Goal: Information Seeking & Learning: Learn about a topic

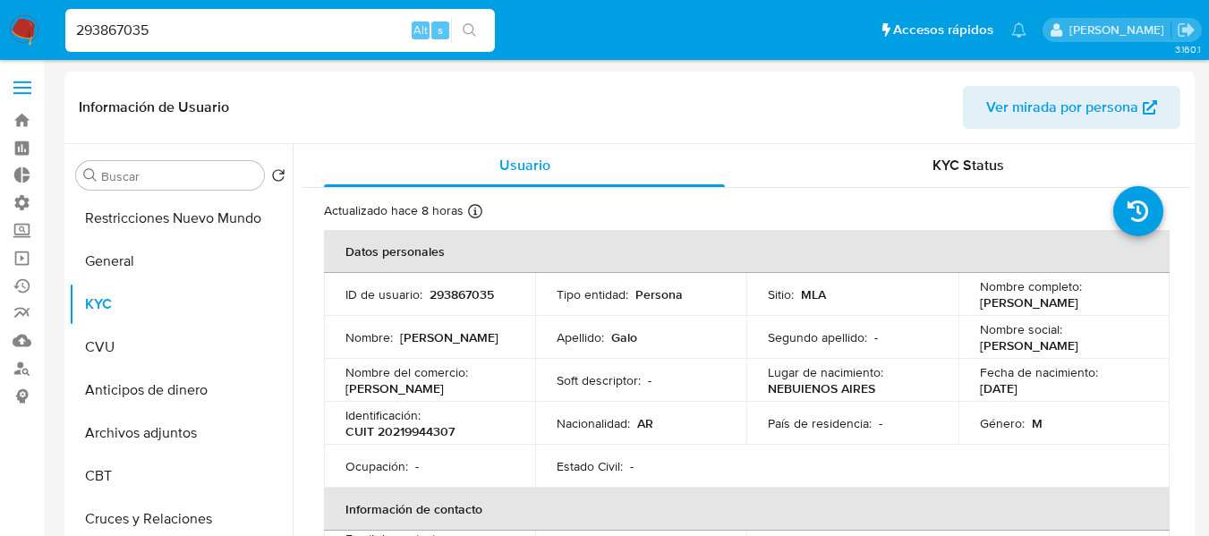
select select "10"
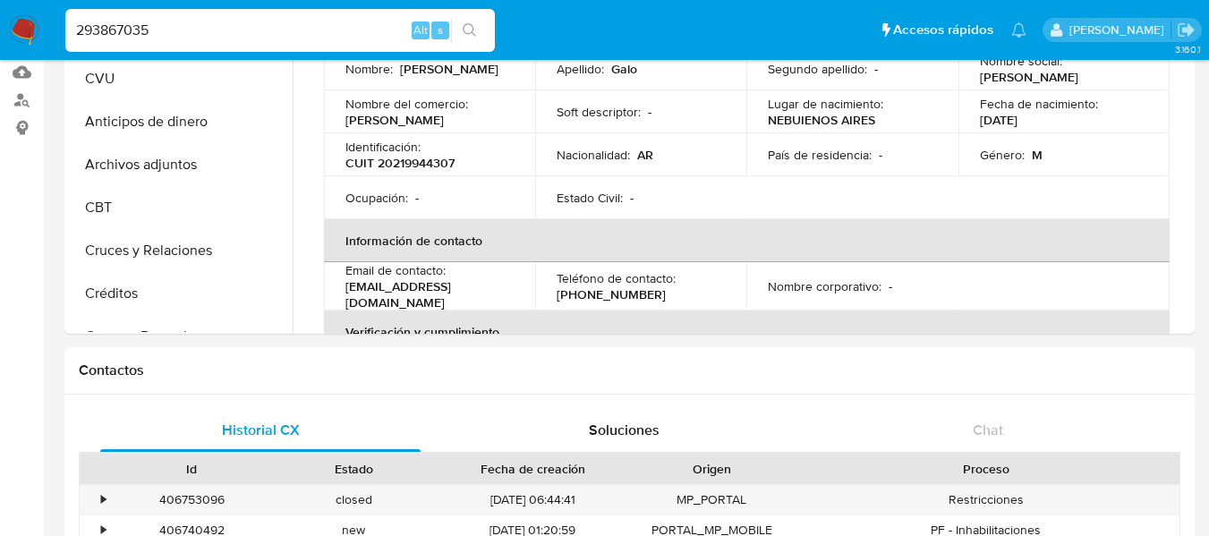
click at [186, 15] on div "293867035 Alt s" at bounding box center [279, 30] width 429 height 43
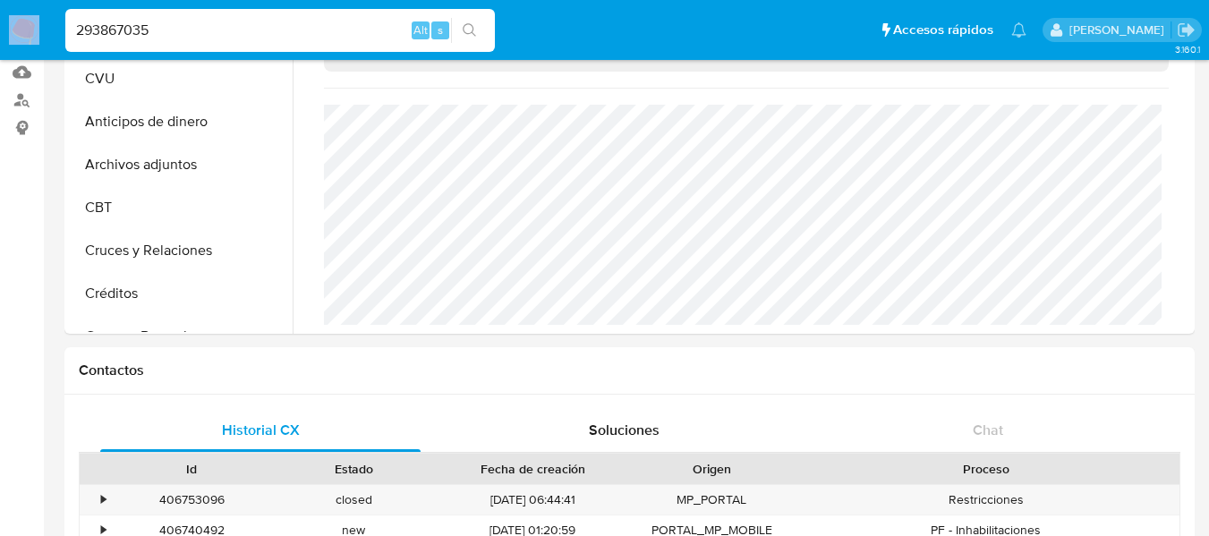
click at [186, 15] on div "293867035 Alt s" at bounding box center [279, 30] width 429 height 43
click at [185, 30] on input "293867035" at bounding box center [279, 30] width 429 height 23
paste input "85395007"
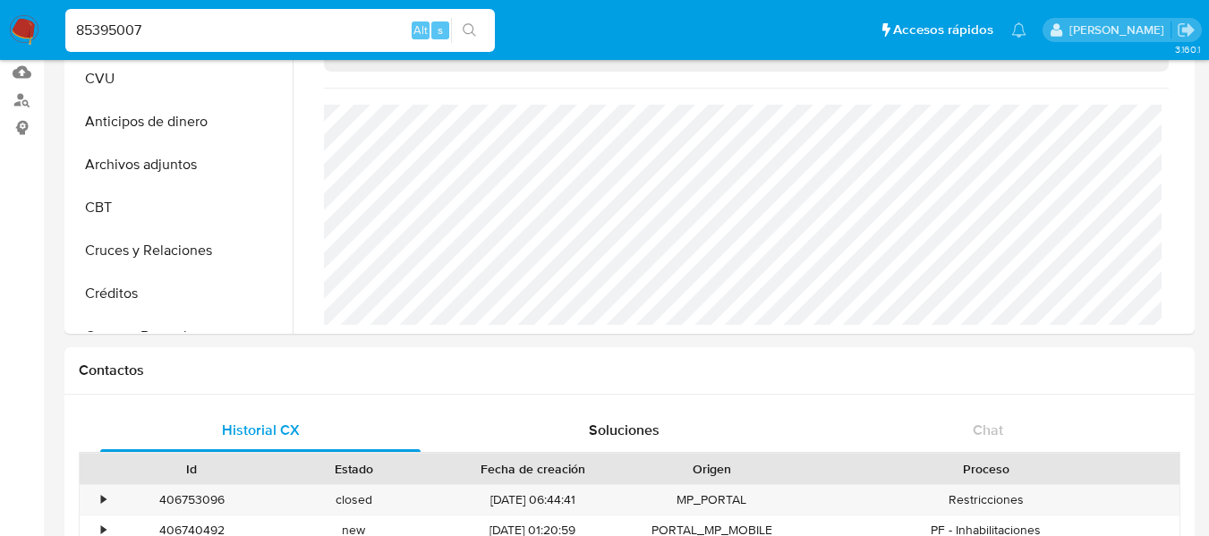
type input "85395007"
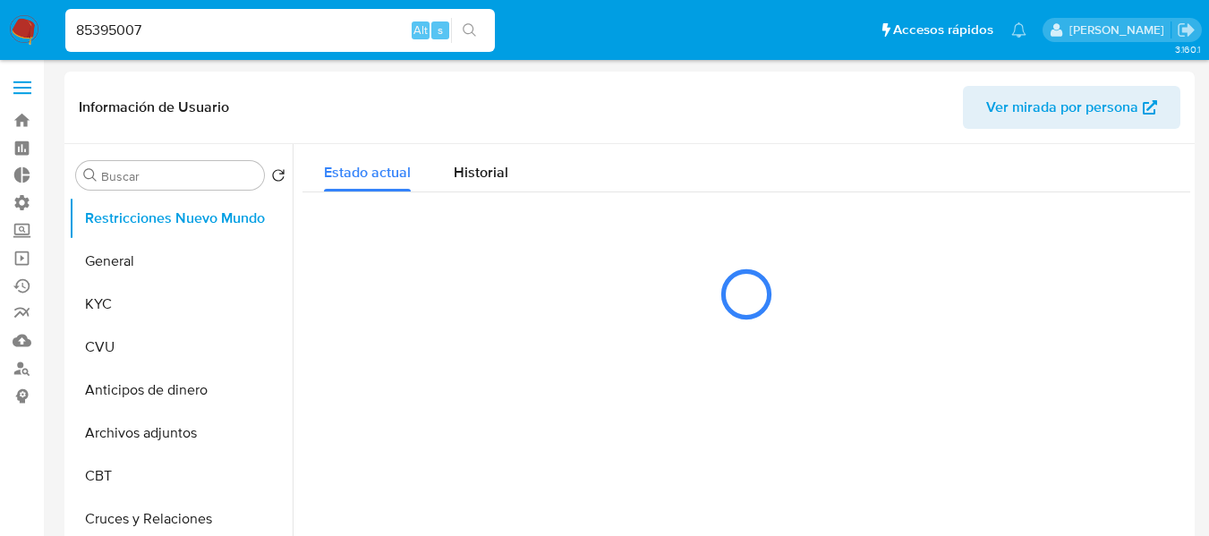
select select "10"
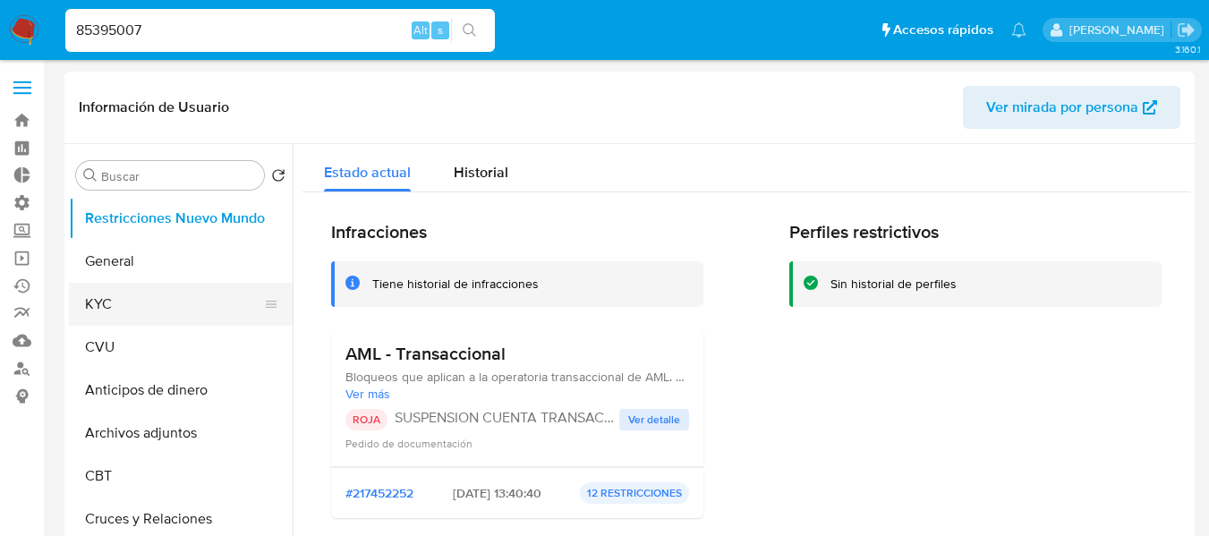
click at [182, 284] on button "KYC" at bounding box center [173, 304] width 209 height 43
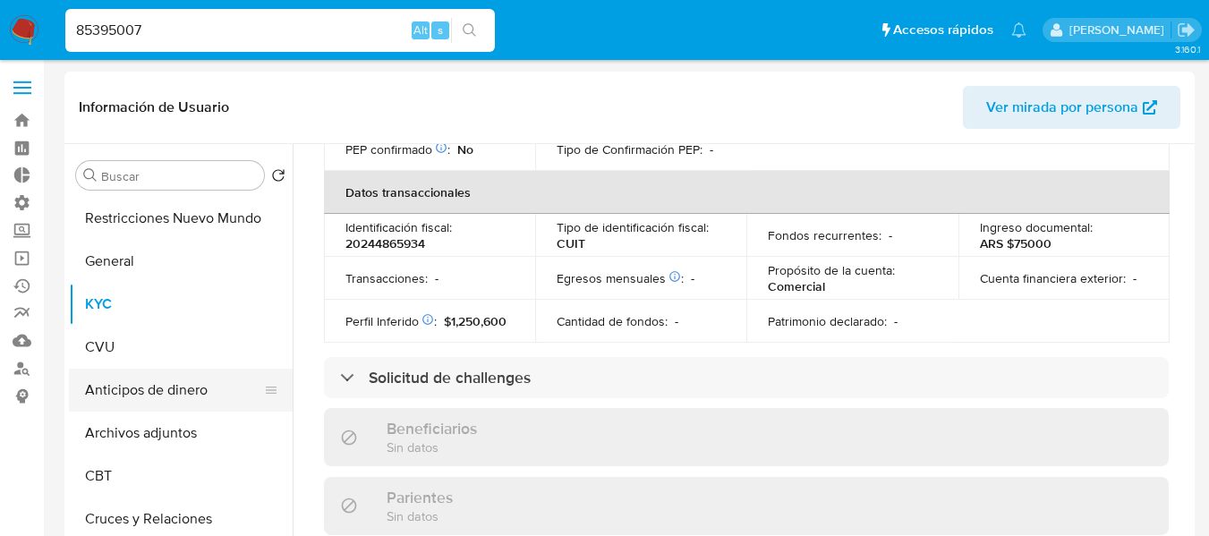
scroll to position [447, 0]
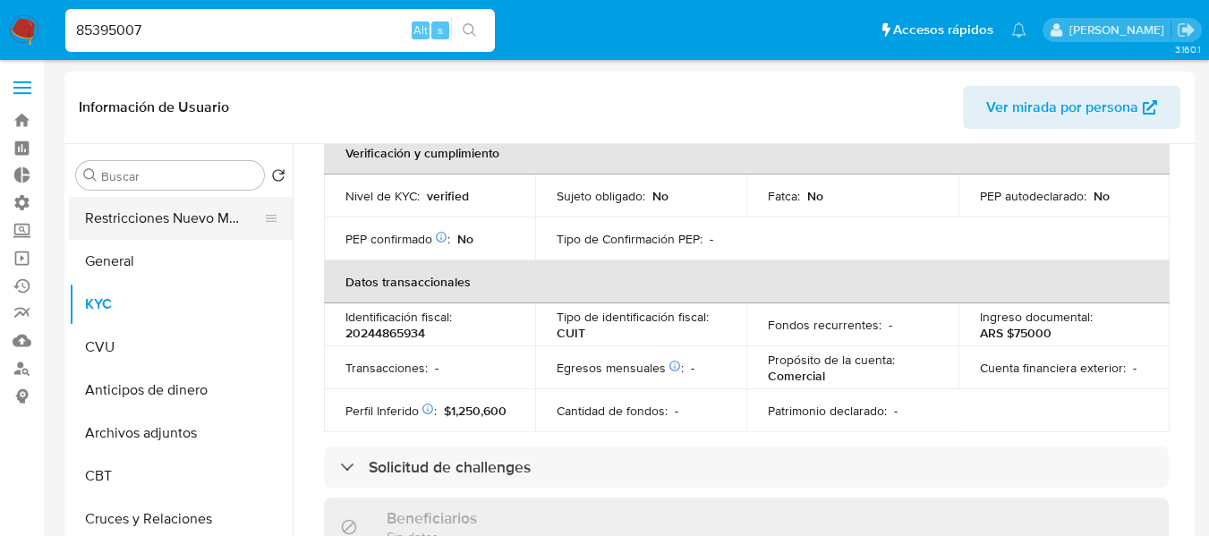
click at [151, 223] on button "Restricciones Nuevo Mundo" at bounding box center [173, 218] width 209 height 43
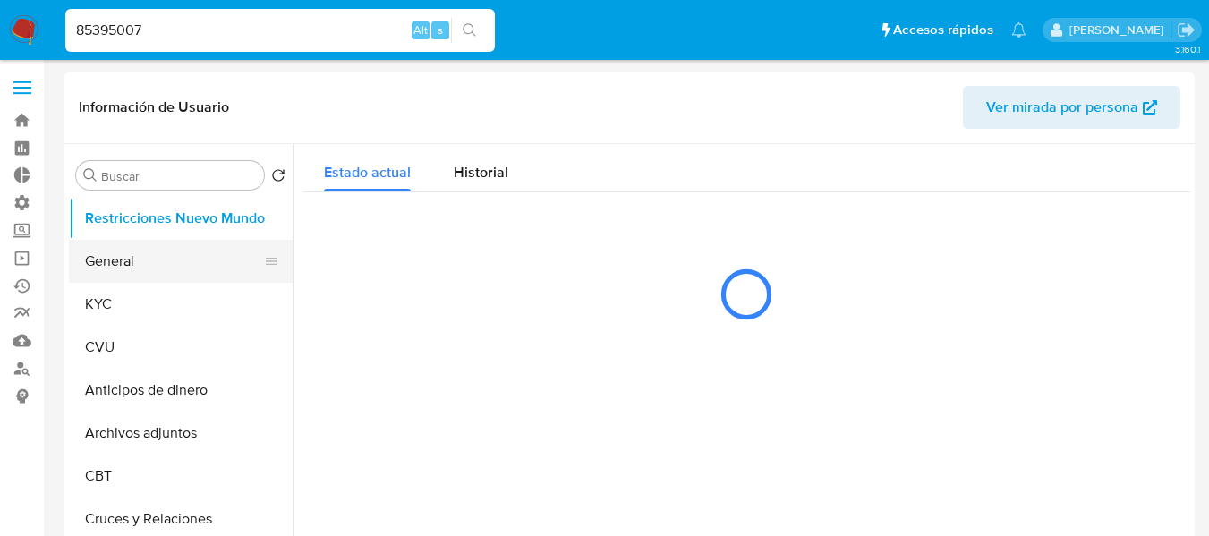
click at [122, 273] on button "General" at bounding box center [173, 261] width 209 height 43
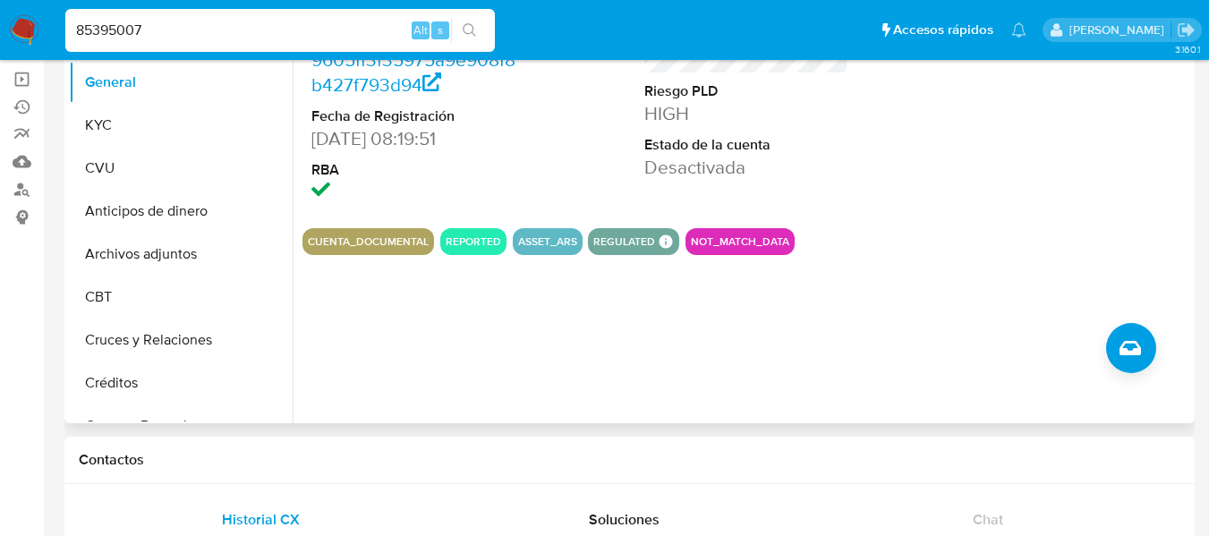
scroll to position [89, 0]
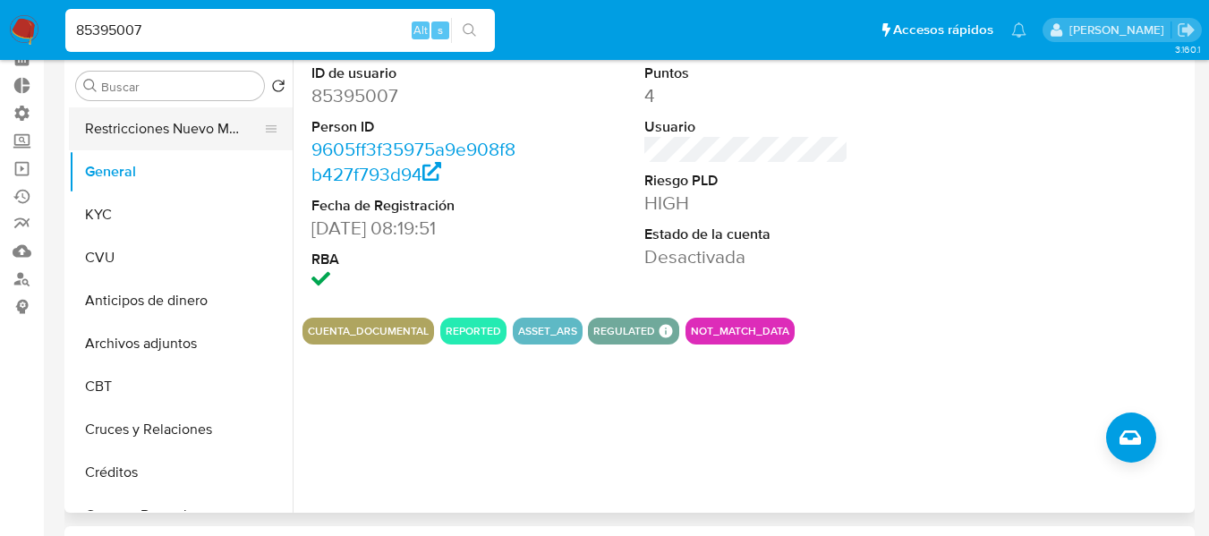
click at [167, 119] on button "Restricciones Nuevo Mundo" at bounding box center [173, 128] width 209 height 43
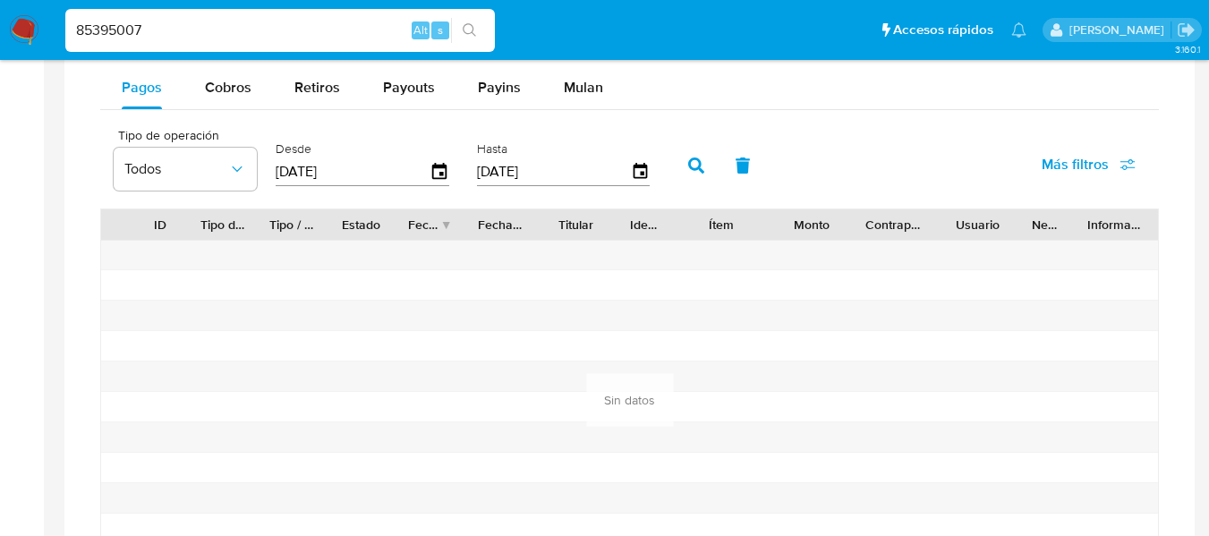
scroll to position [1073, 0]
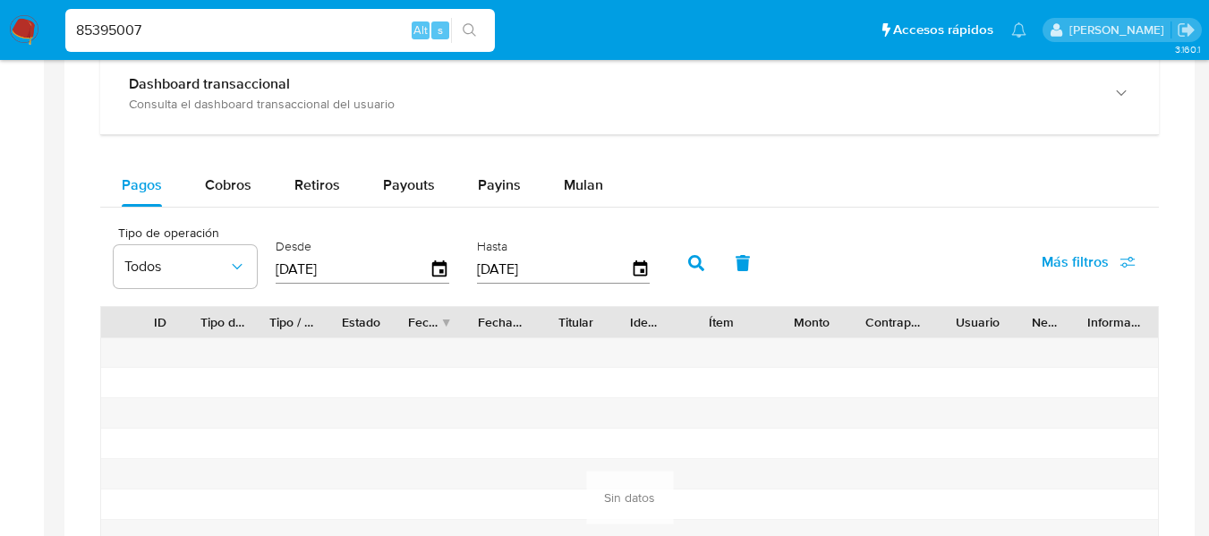
click at [56, 199] on main "3.160.1 Información de Usuario Ver mirada por persona Buscar Volver al orden po…" at bounding box center [604, 161] width 1209 height 2468
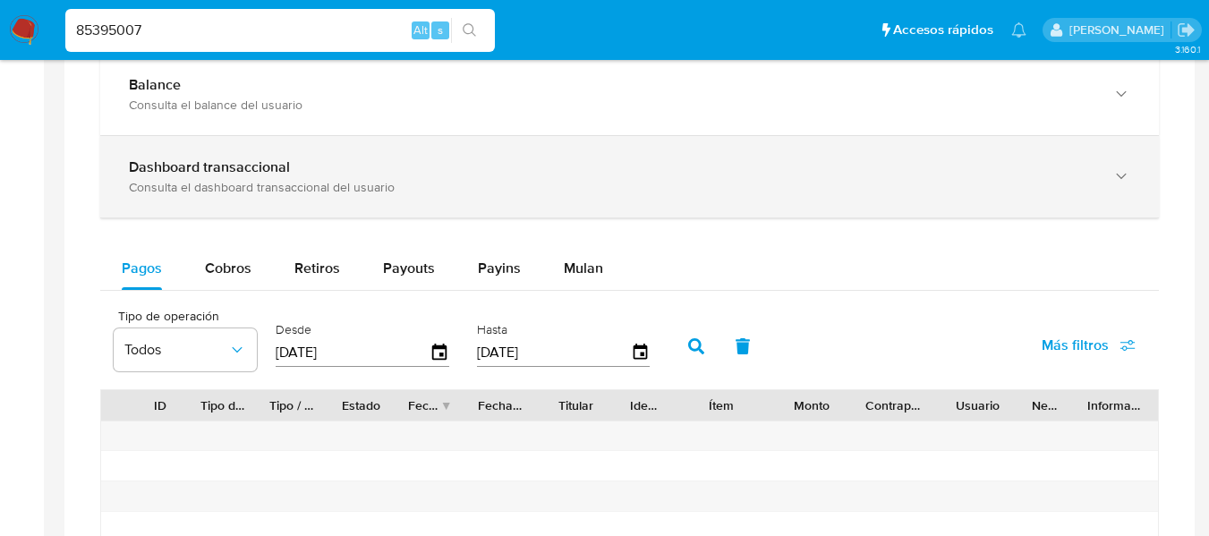
scroll to position [1163, 0]
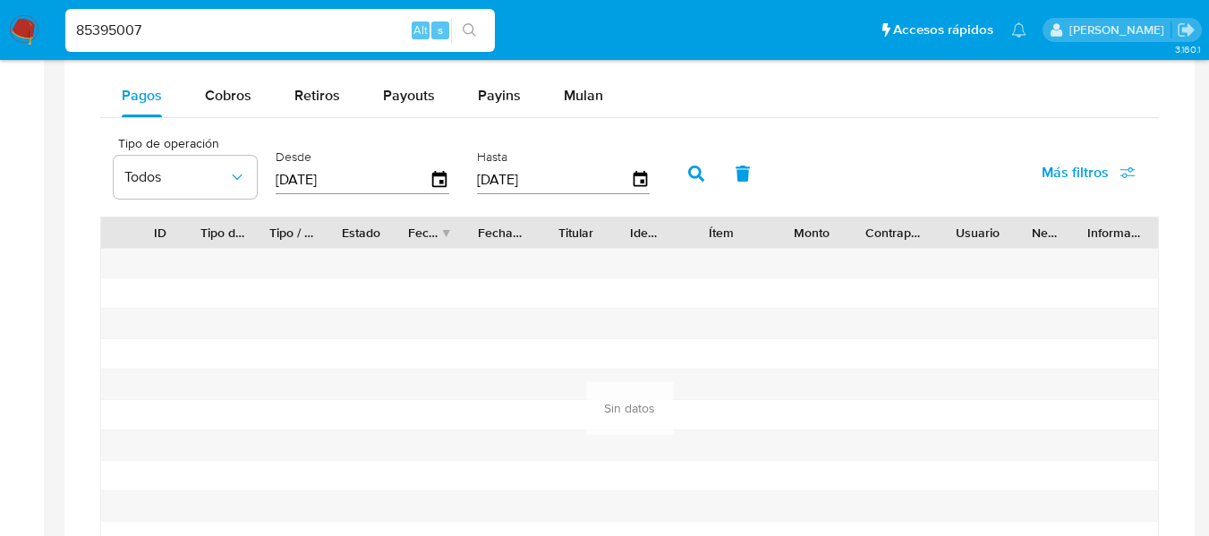
click at [246, 30] on input "85395007" at bounding box center [279, 30] width 429 height 23
click at [243, 30] on input "85395007" at bounding box center [279, 30] width 429 height 23
paste input "632556163"
click at [243, 30] on input "85395007632556163" at bounding box center [279, 30] width 429 height 23
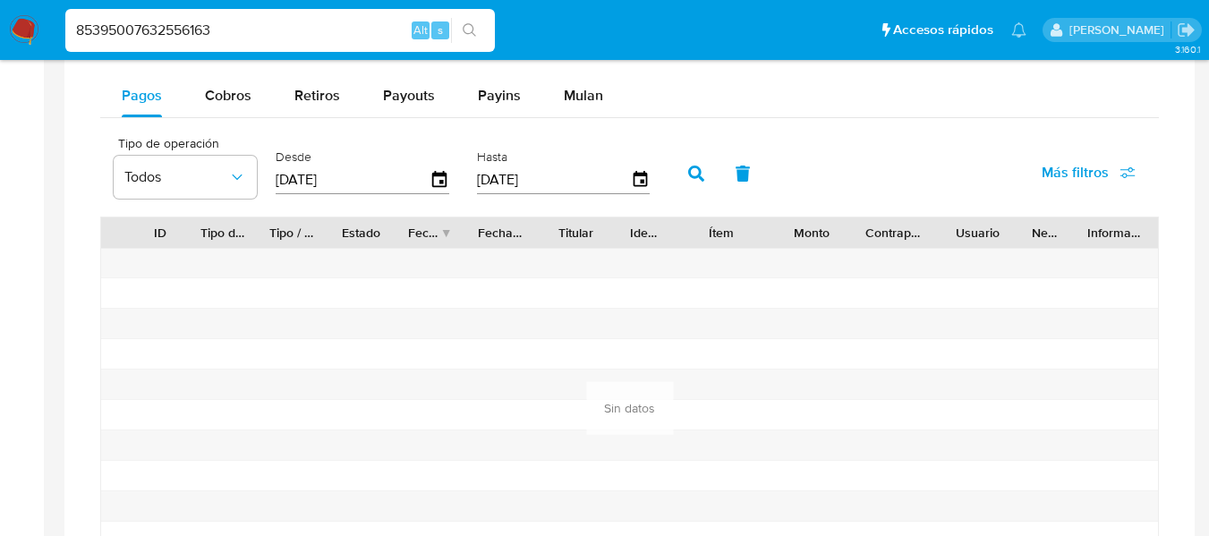
click at [243, 30] on input "85395007632556163" at bounding box center [279, 30] width 429 height 23
paste input
type input "632556163"
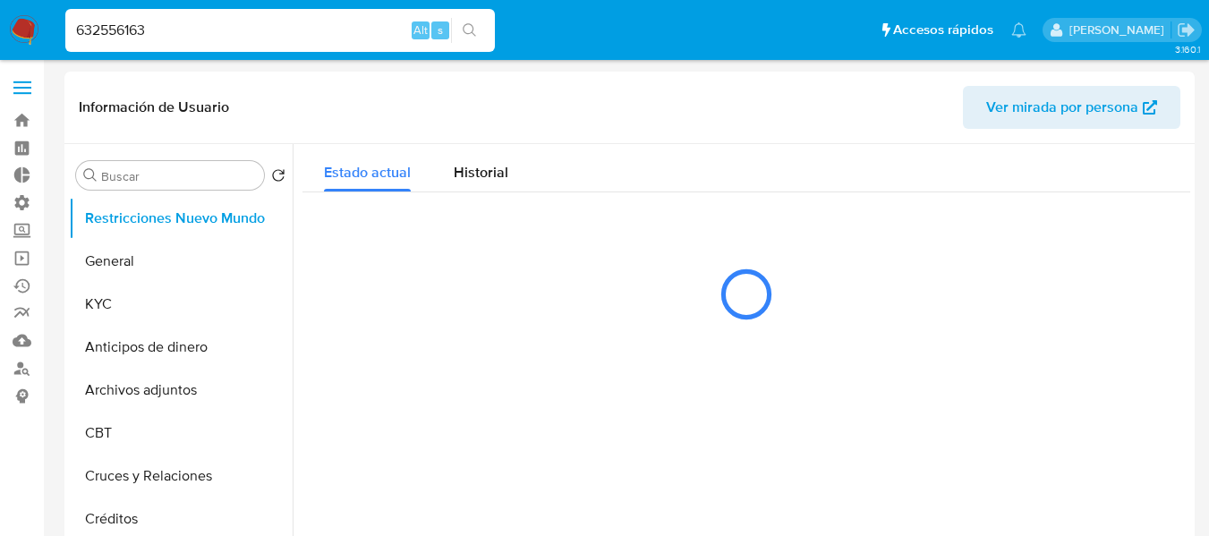
select select "10"
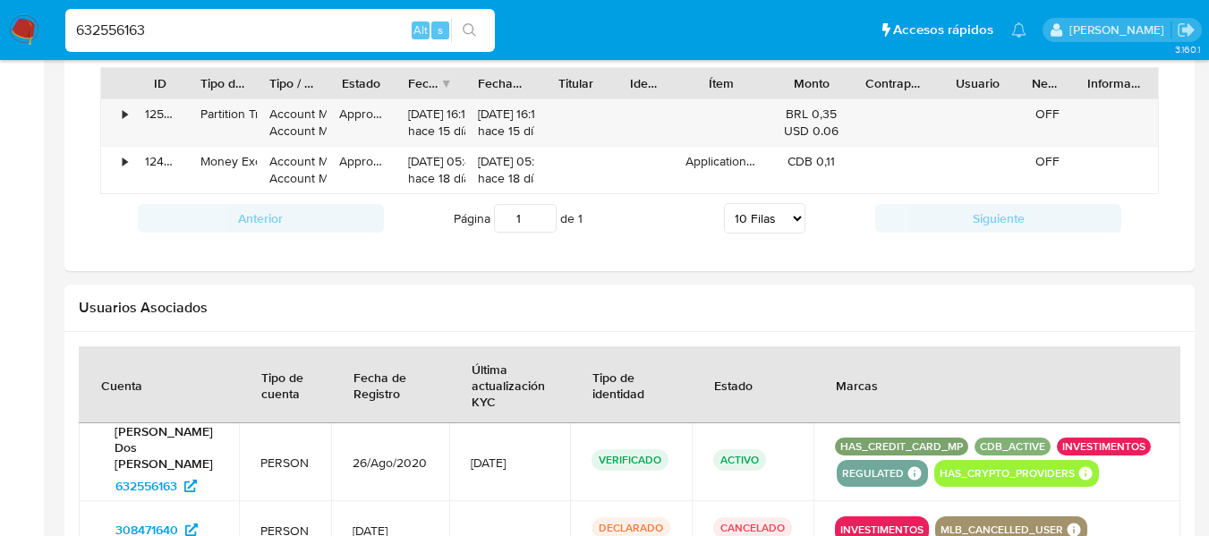
scroll to position [1163, 0]
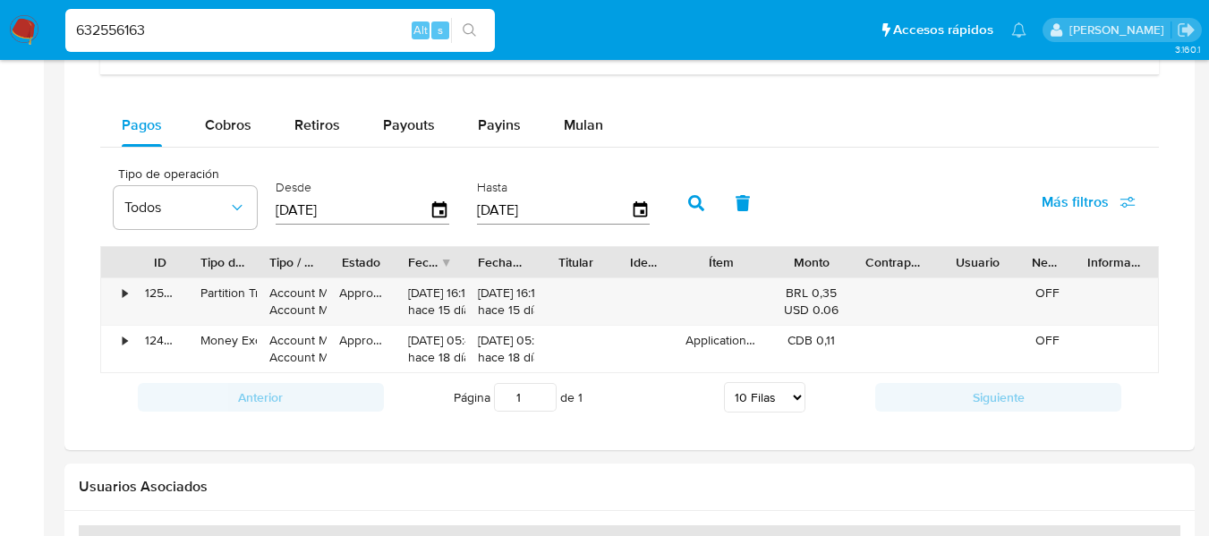
click at [132, 34] on input "632556163" at bounding box center [279, 30] width 429 height 23
click at [132, 33] on input "632556163" at bounding box center [279, 30] width 429 height 23
paste input "466641417"
type input "466641417"
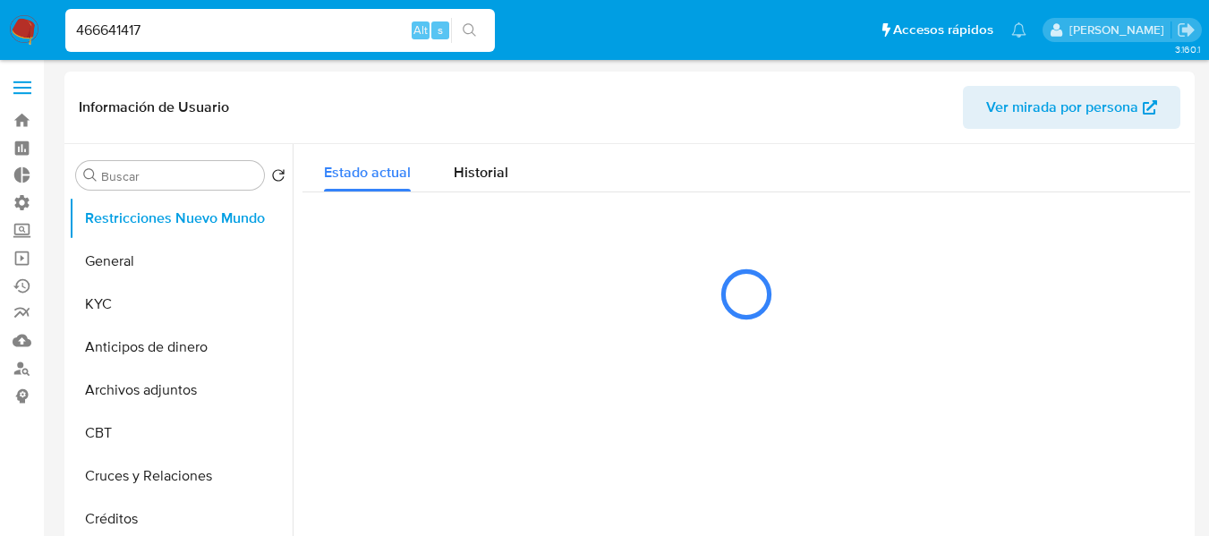
select select "10"
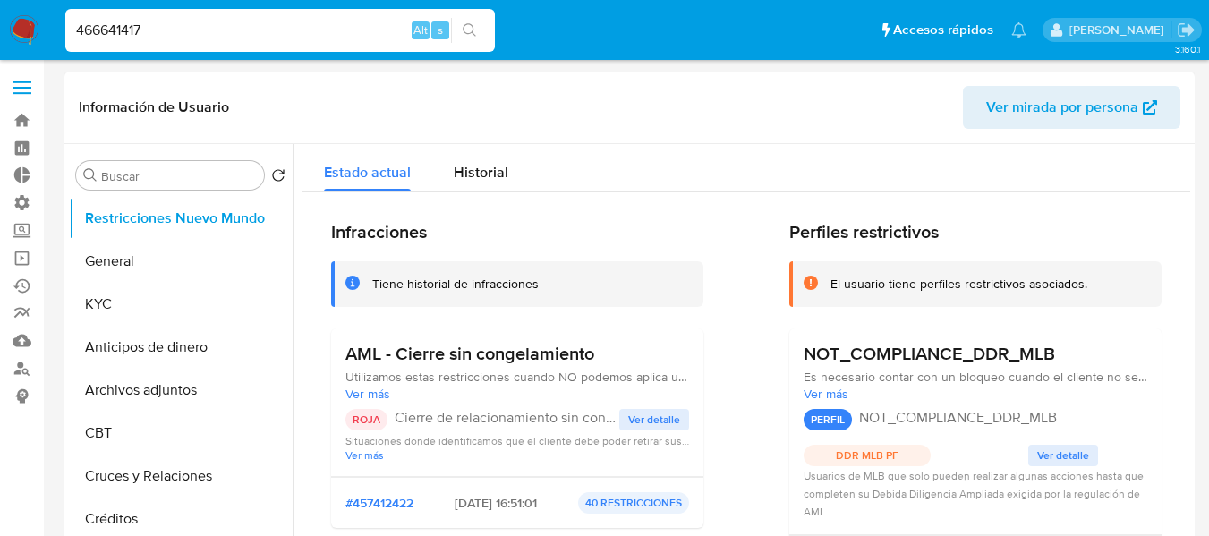
click at [651, 411] on span "Ver detalle" at bounding box center [654, 420] width 52 height 18
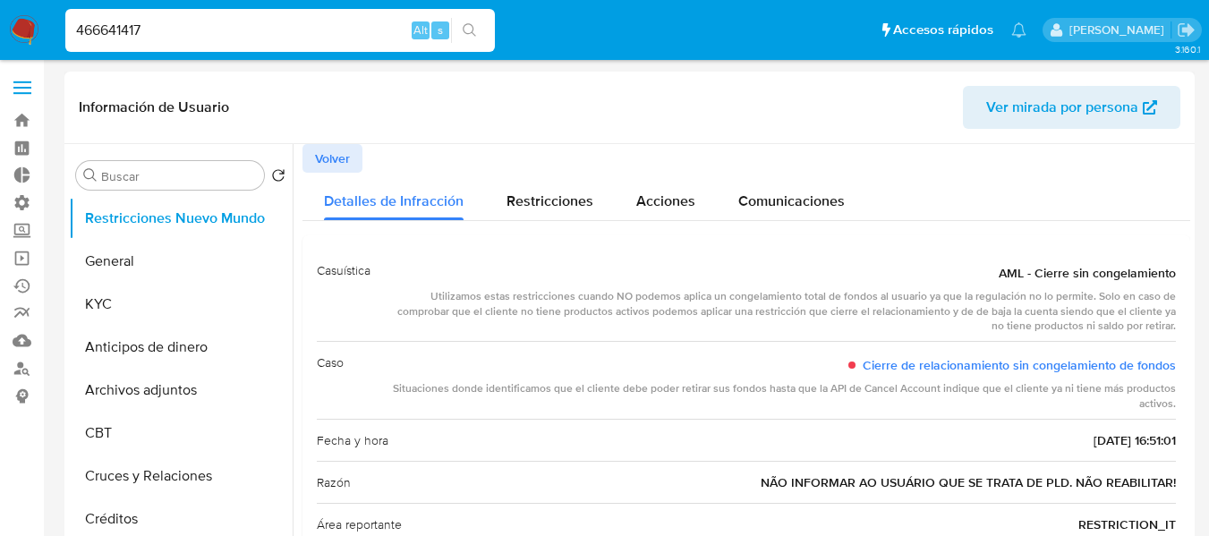
click at [321, 160] on span "Volver" at bounding box center [332, 158] width 35 height 25
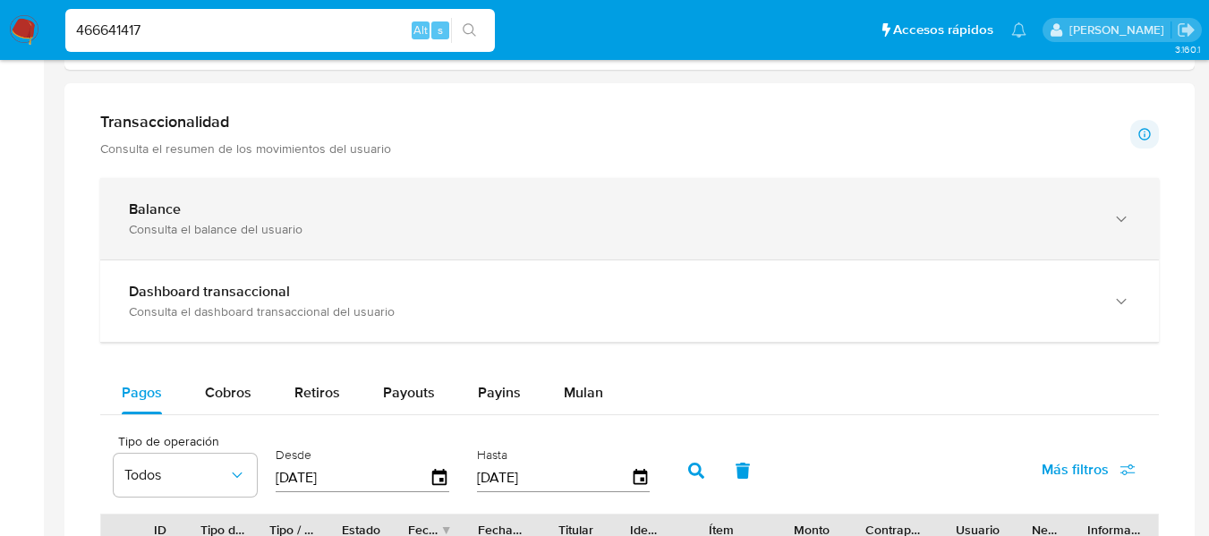
scroll to position [895, 0]
click at [296, 225] on div "Consulta el balance del usuario" at bounding box center [611, 230] width 965 height 16
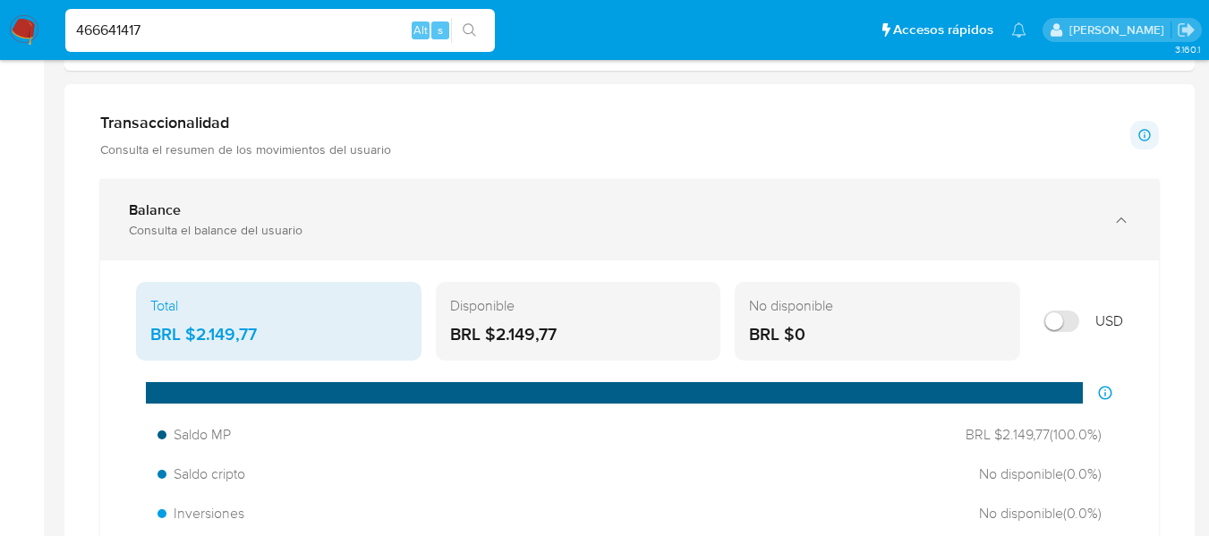
click at [296, 225] on div "Consulta el balance del usuario" at bounding box center [611, 230] width 965 height 16
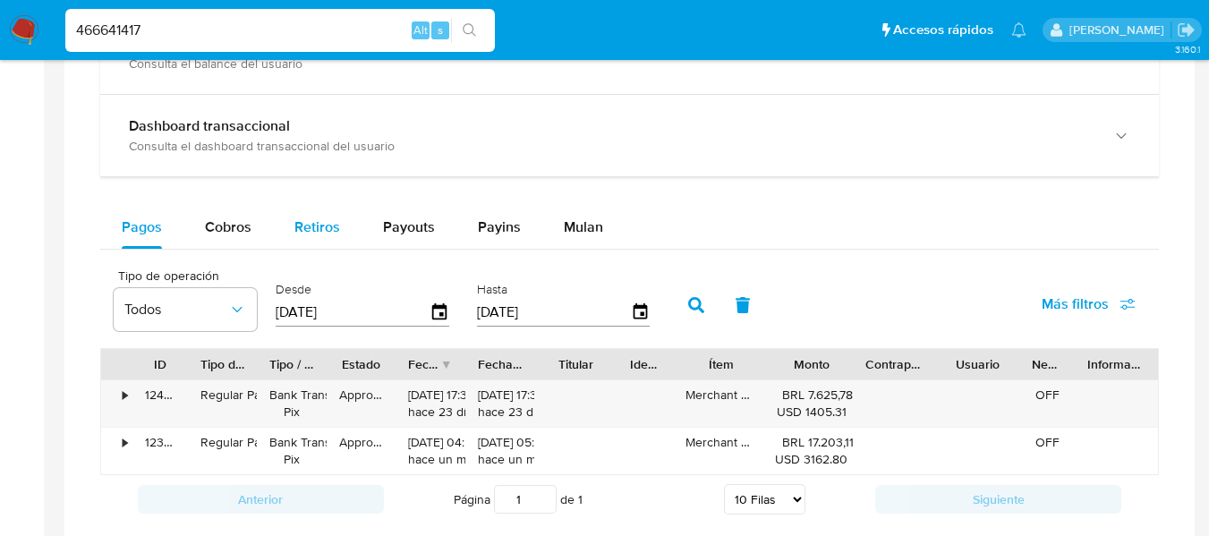
scroll to position [1073, 0]
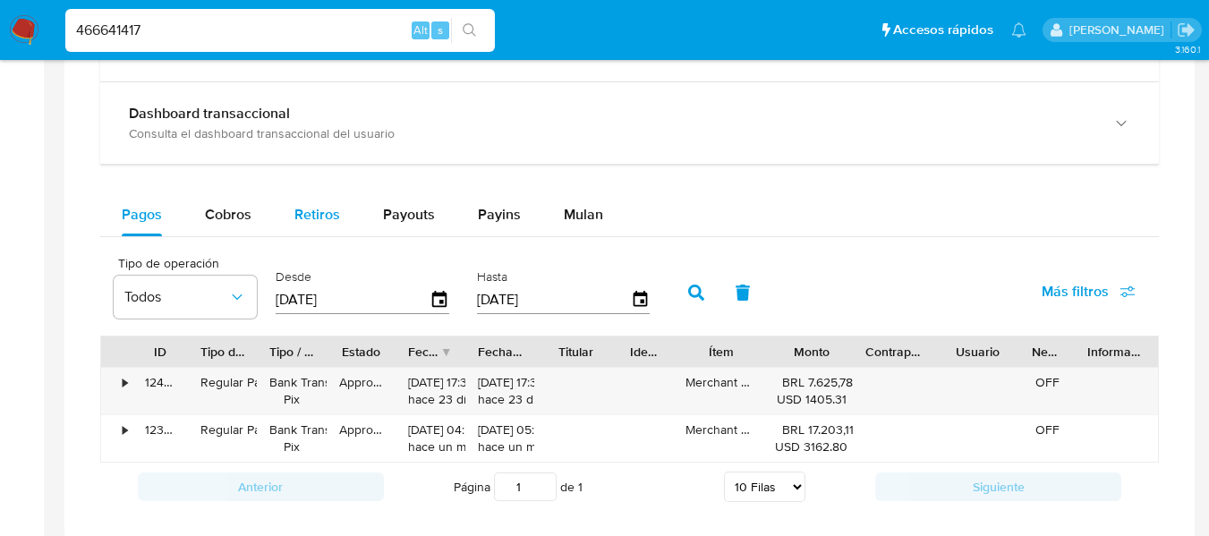
click at [326, 215] on span "Retiros" at bounding box center [317, 214] width 46 height 21
select select "10"
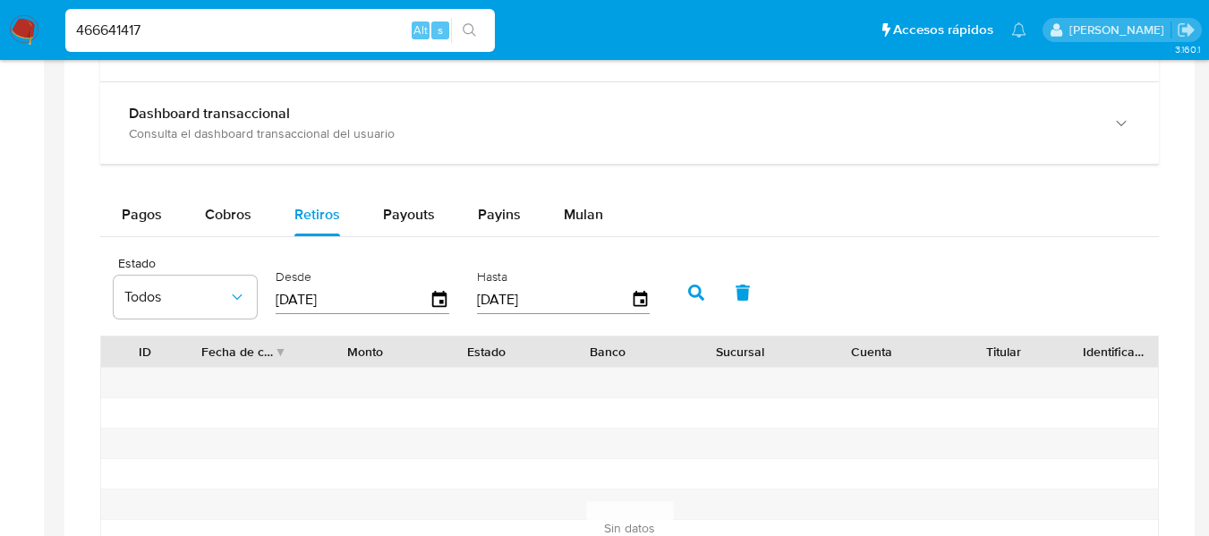
click at [176, 30] on input "466641417" at bounding box center [279, 30] width 429 height 23
paste input "133407030"
type input "133407030"
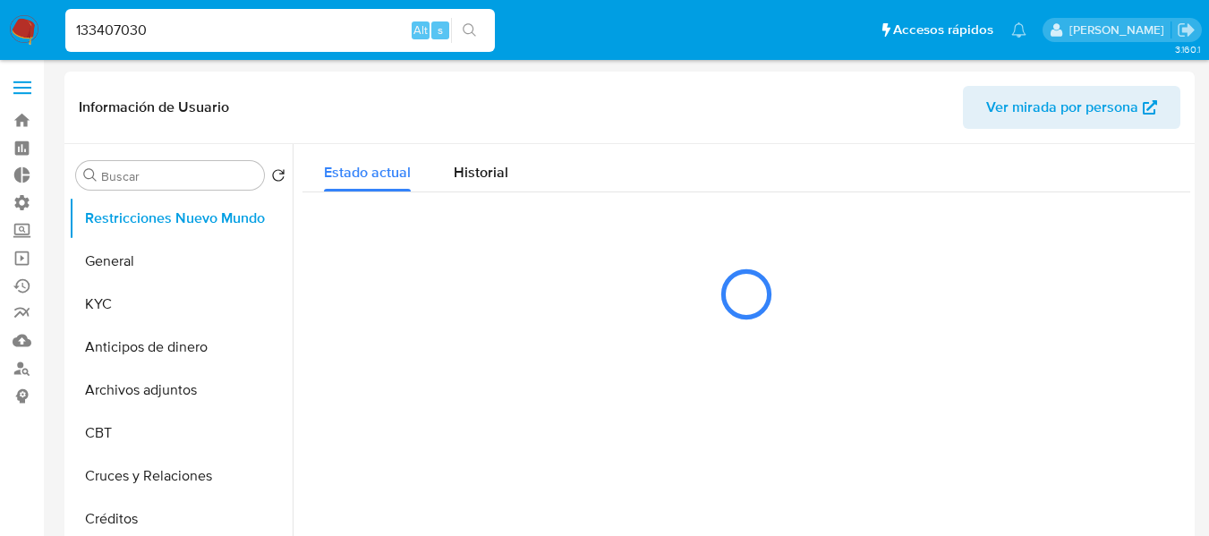
select select "10"
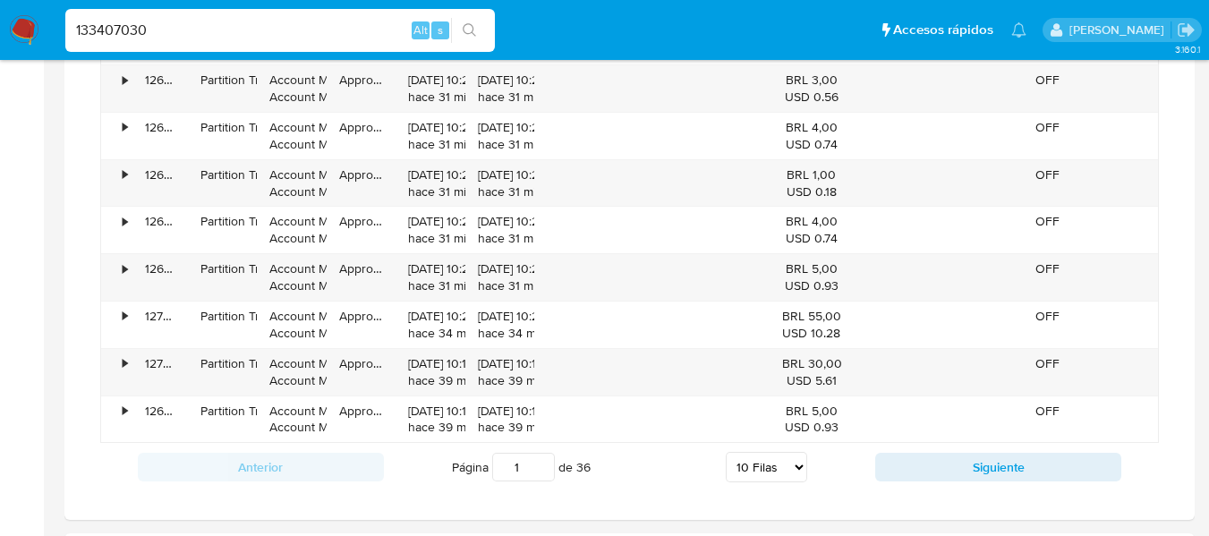
scroll to position [1431, 0]
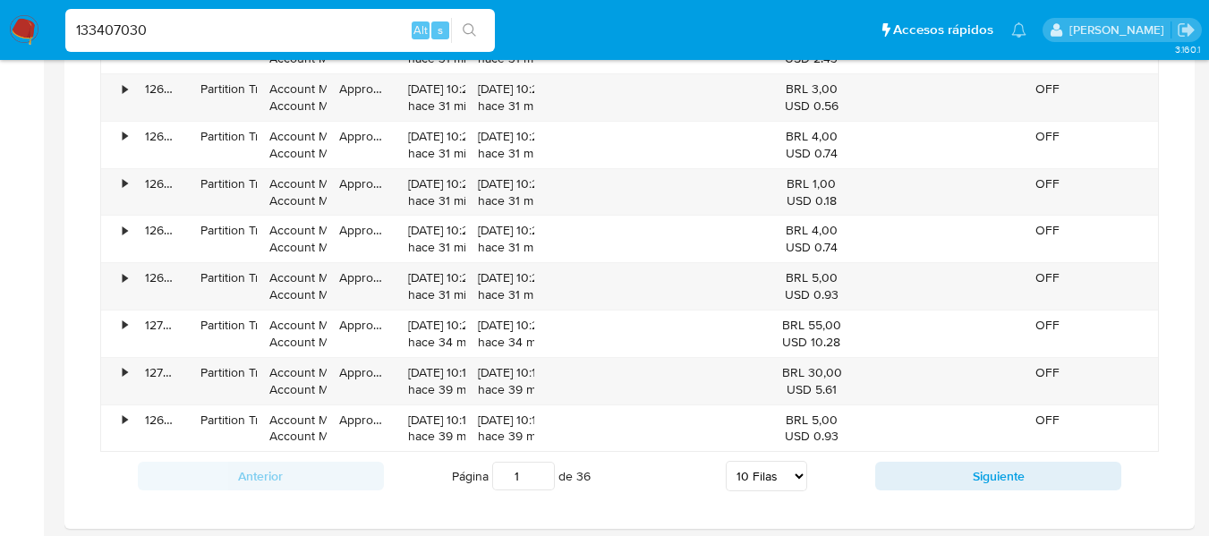
click at [83, 225] on div "Transaccionalidad Consulta el resumen de los movimientos del usuario Informació…" at bounding box center [629, 23] width 1101 height 983
click at [118, 372] on div "•" at bounding box center [116, 381] width 31 height 47
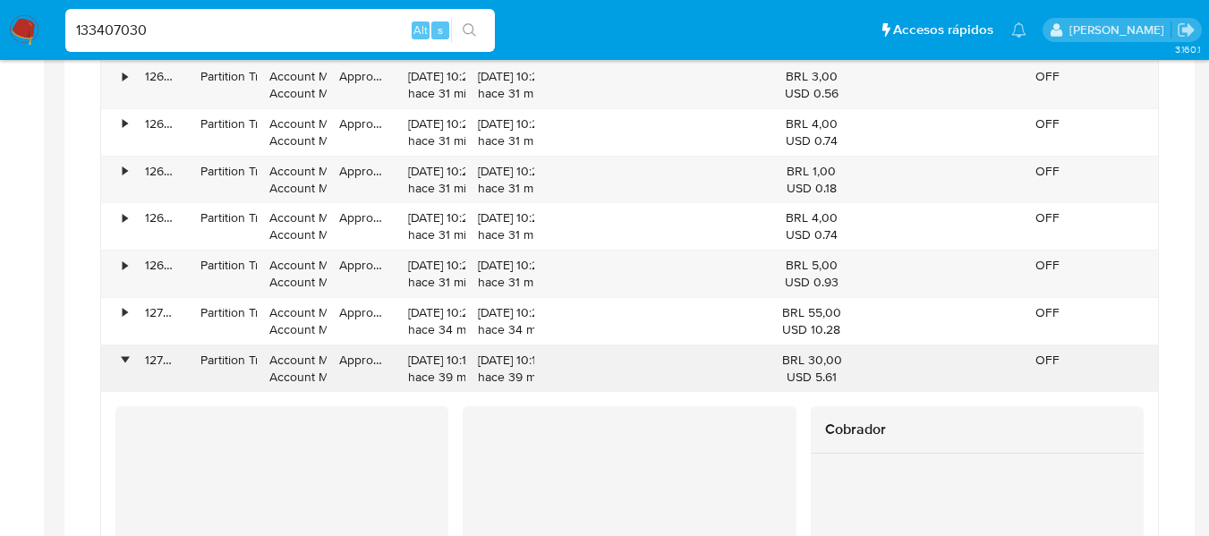
scroll to position [1610, 0]
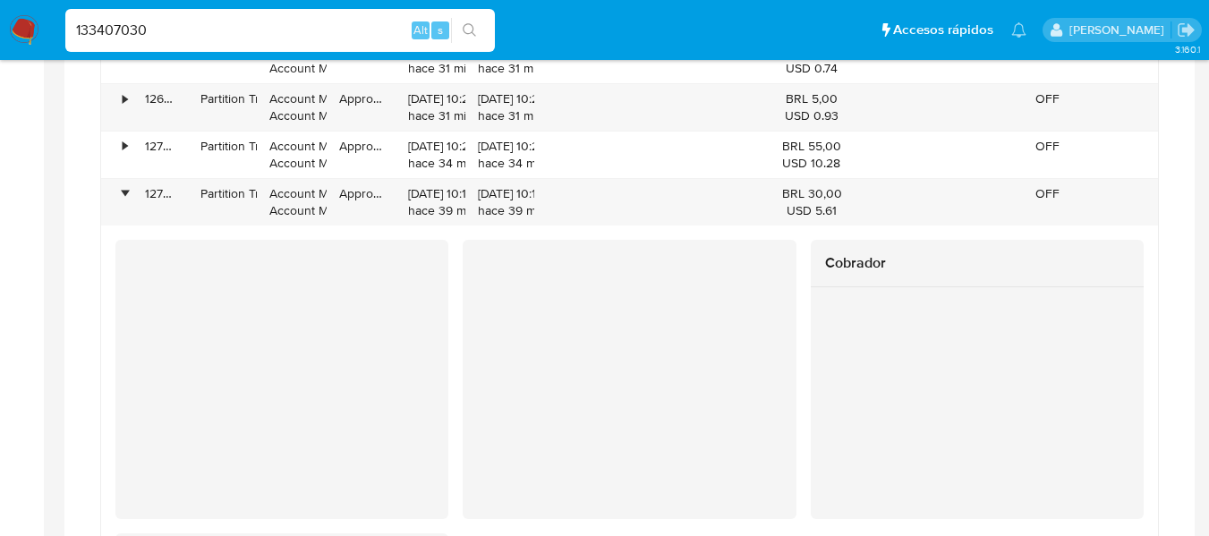
click at [70, 361] on div at bounding box center [629, 112] width 1130 height 1547
click at [176, 39] on input "133407030" at bounding box center [279, 30] width 429 height 23
paste input "830300289"
type input "830300289"
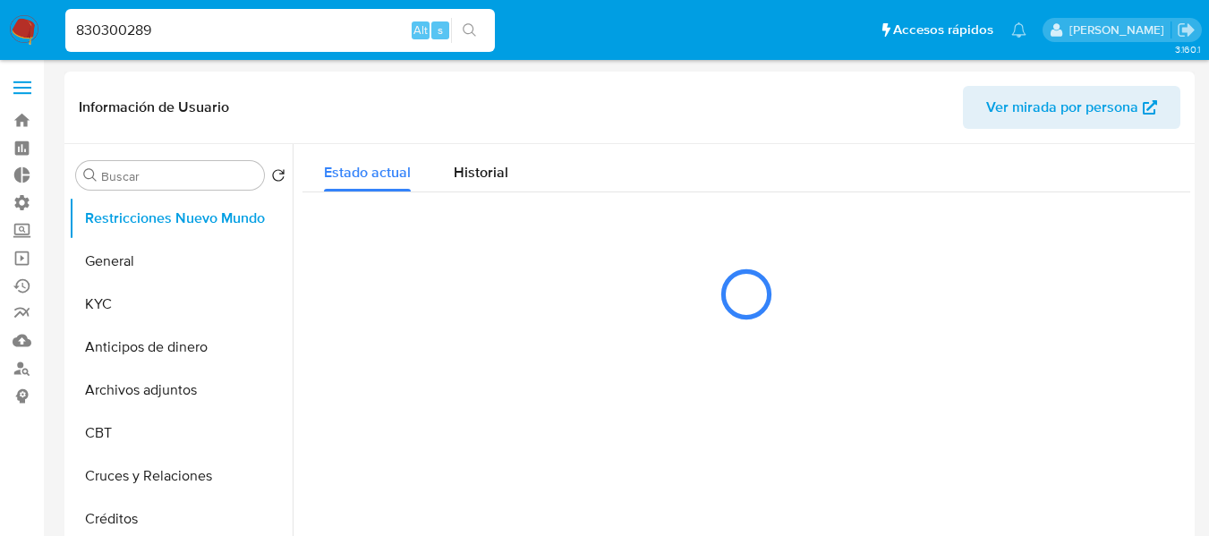
select select "10"
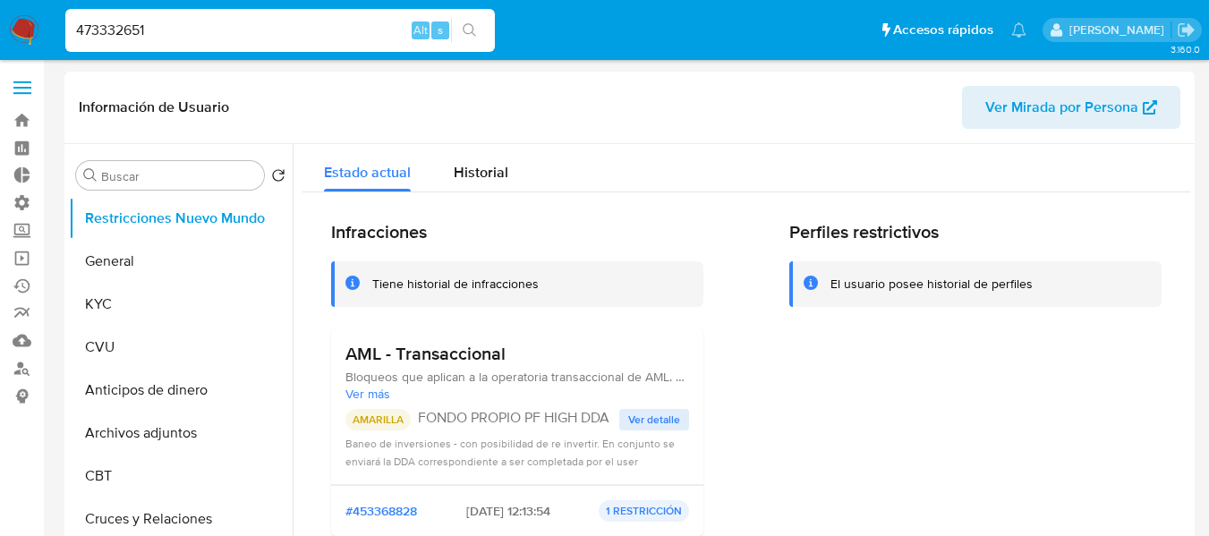
select select "10"
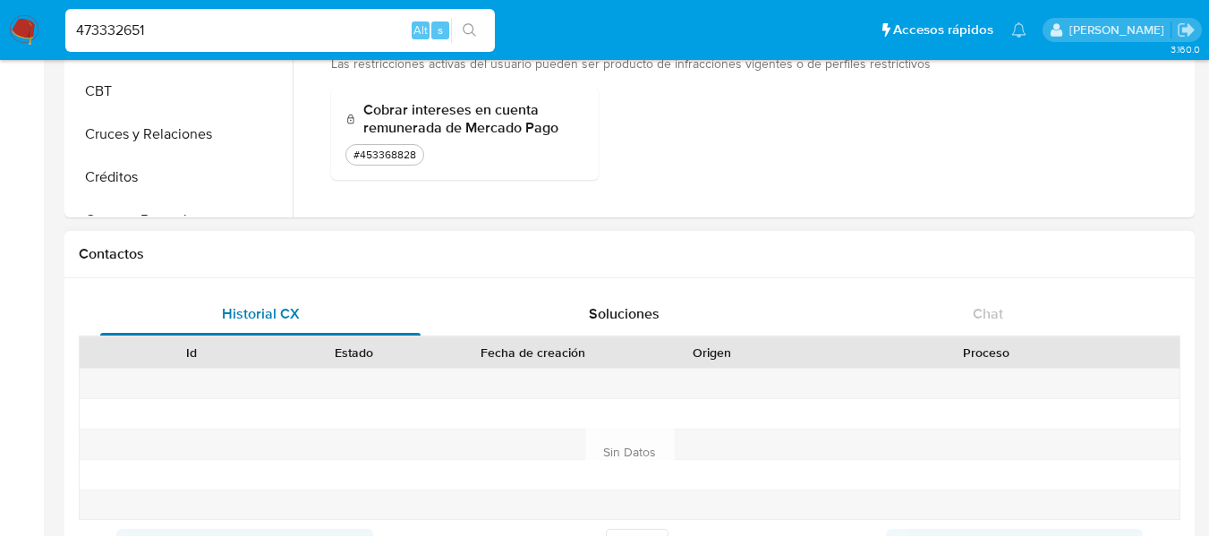
scroll to position [626, 0]
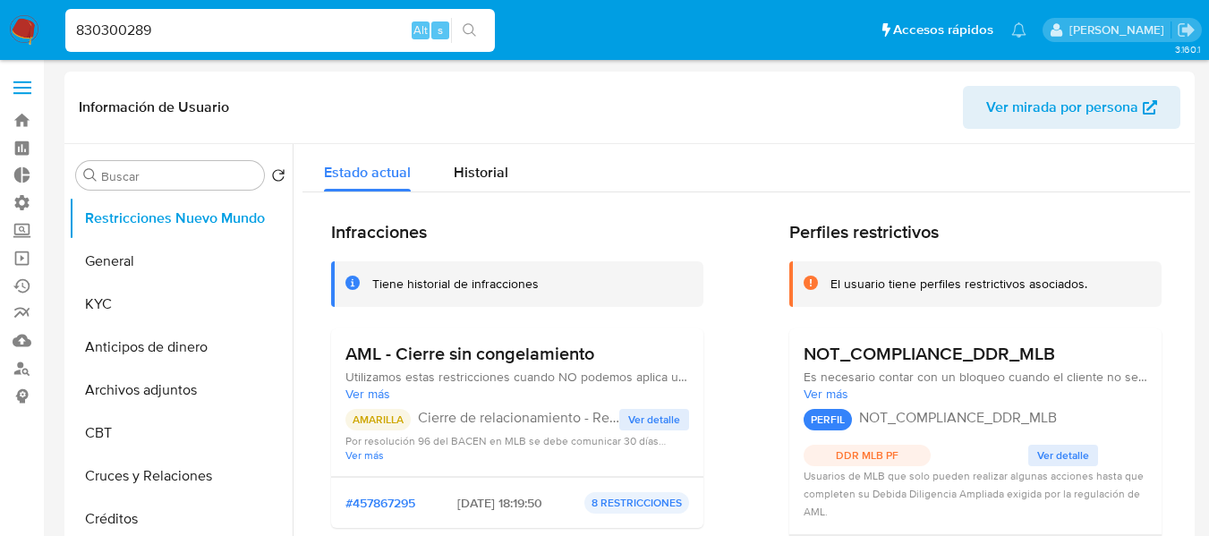
select select "10"
click at [283, 52] on div "830300289 Alt s" at bounding box center [279, 30] width 429 height 50
click at [476, 156] on div "Historial" at bounding box center [481, 167] width 55 height 47
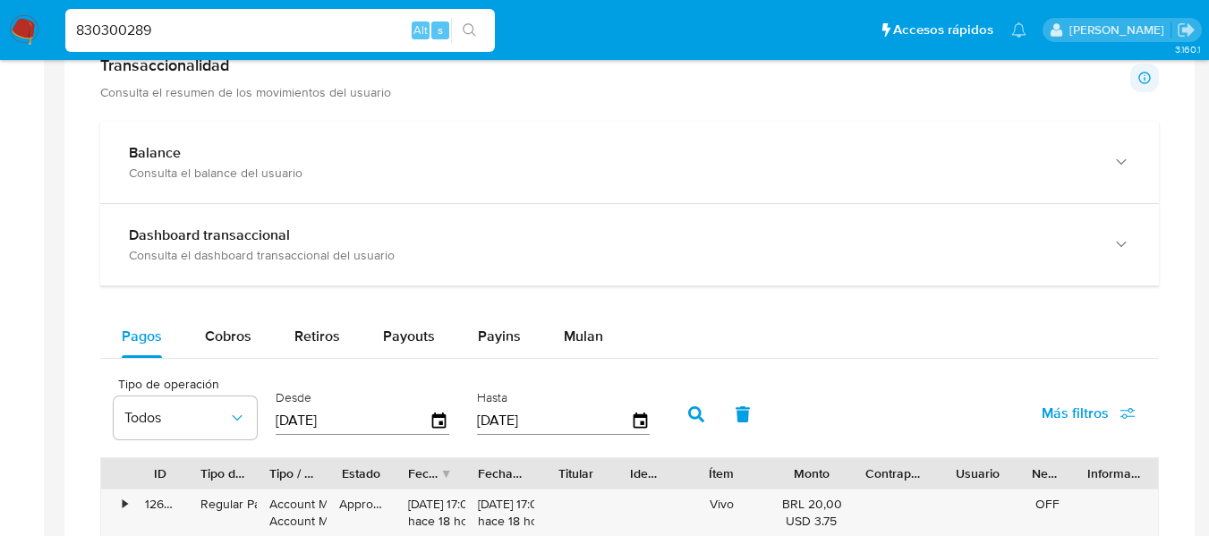
scroll to position [805, 0]
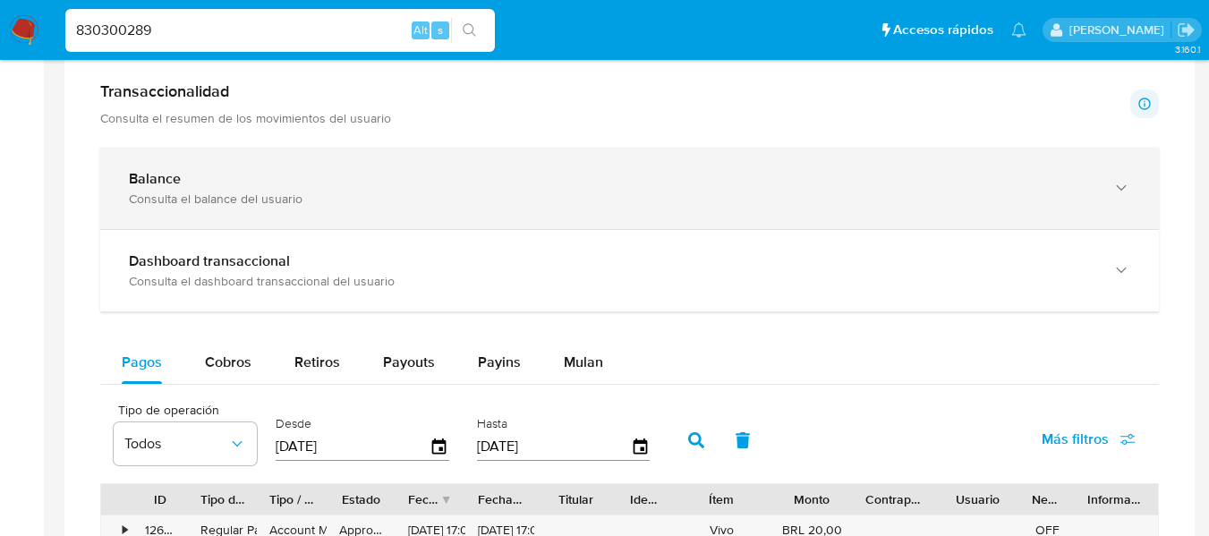
click at [516, 179] on div "Balance" at bounding box center [611, 179] width 965 height 18
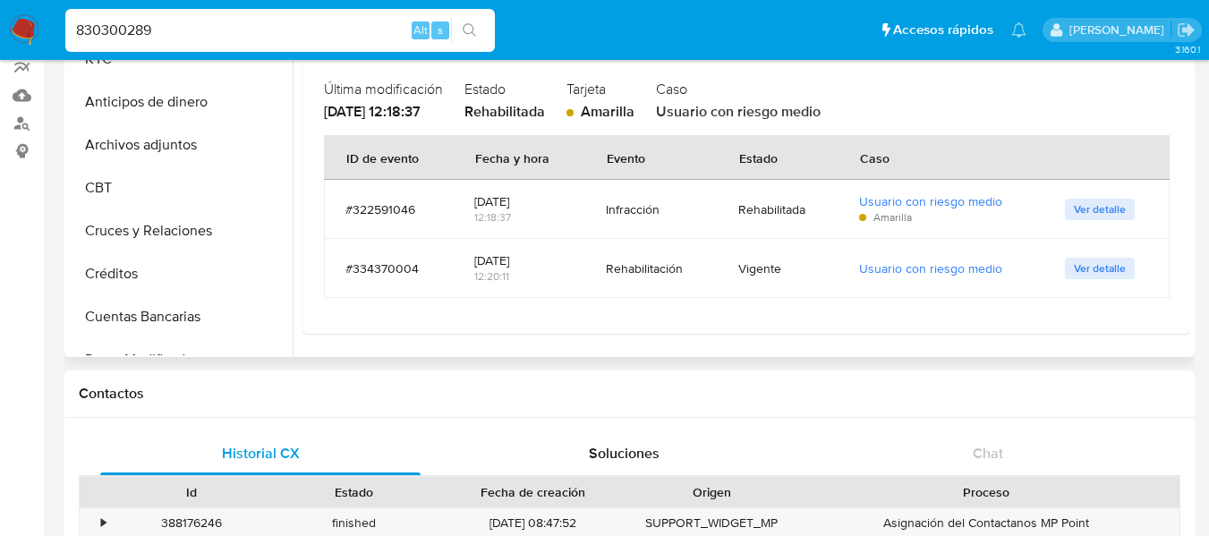
scroll to position [0, 0]
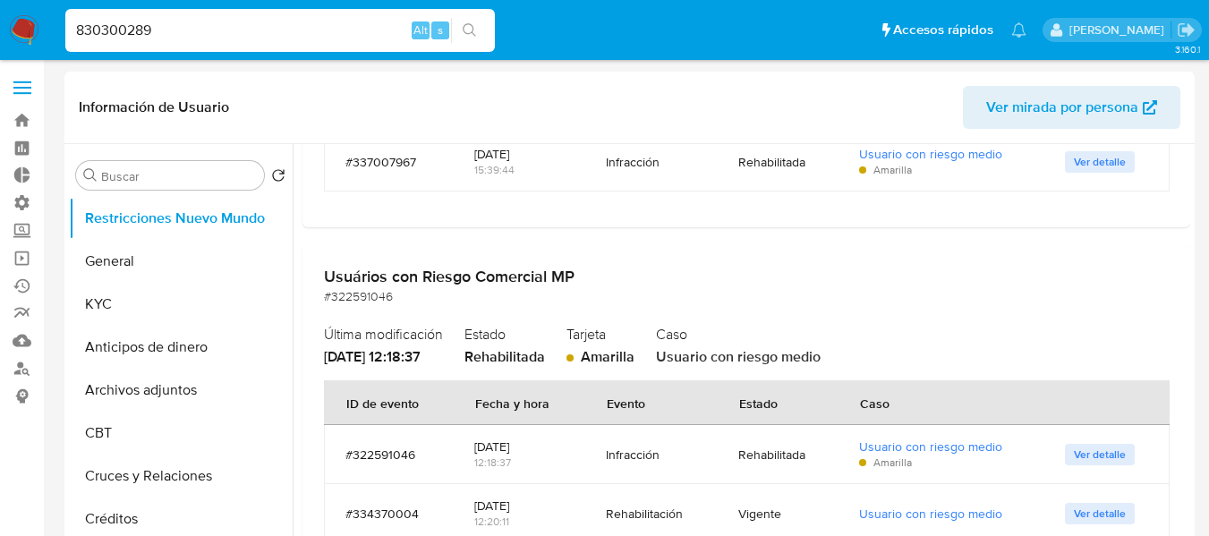
click at [240, 39] on input "830300289" at bounding box center [279, 30] width 429 height 23
paste input "1107508517"
type input "1107508517"
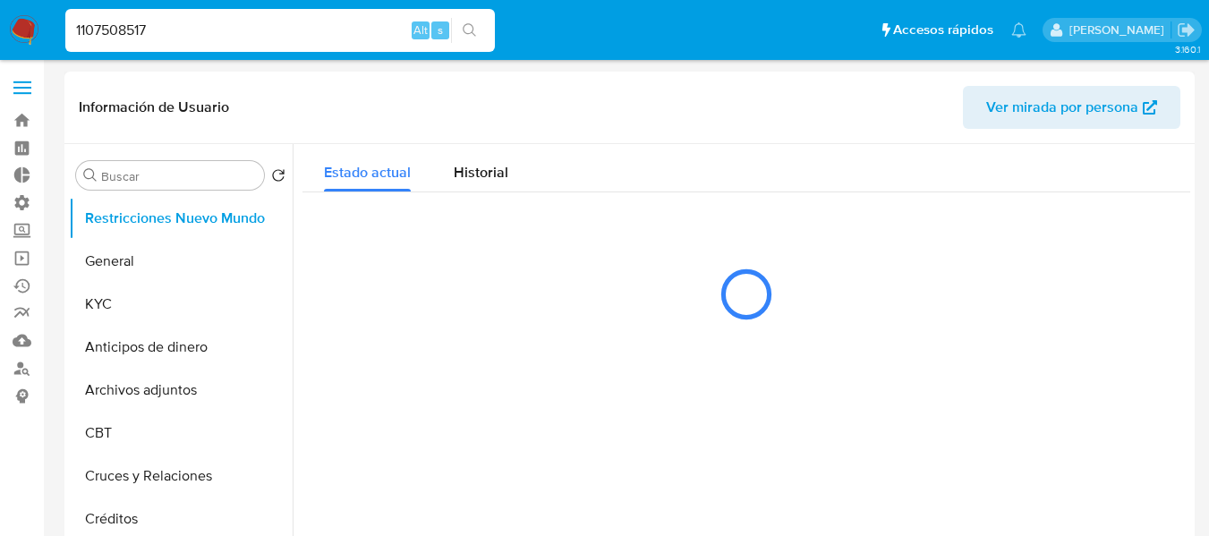
select select "10"
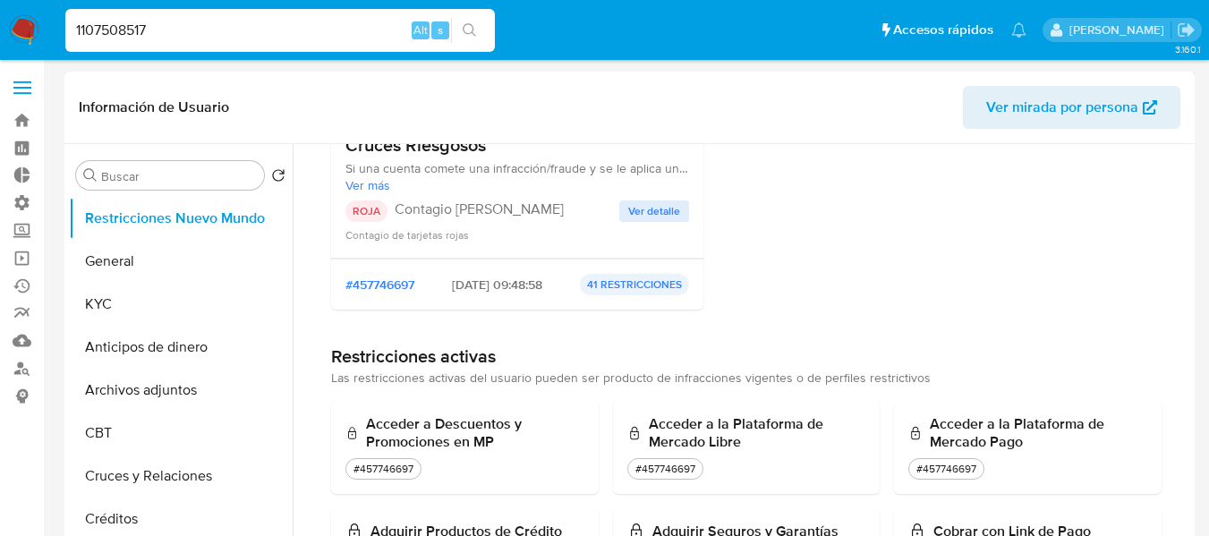
scroll to position [179, 0]
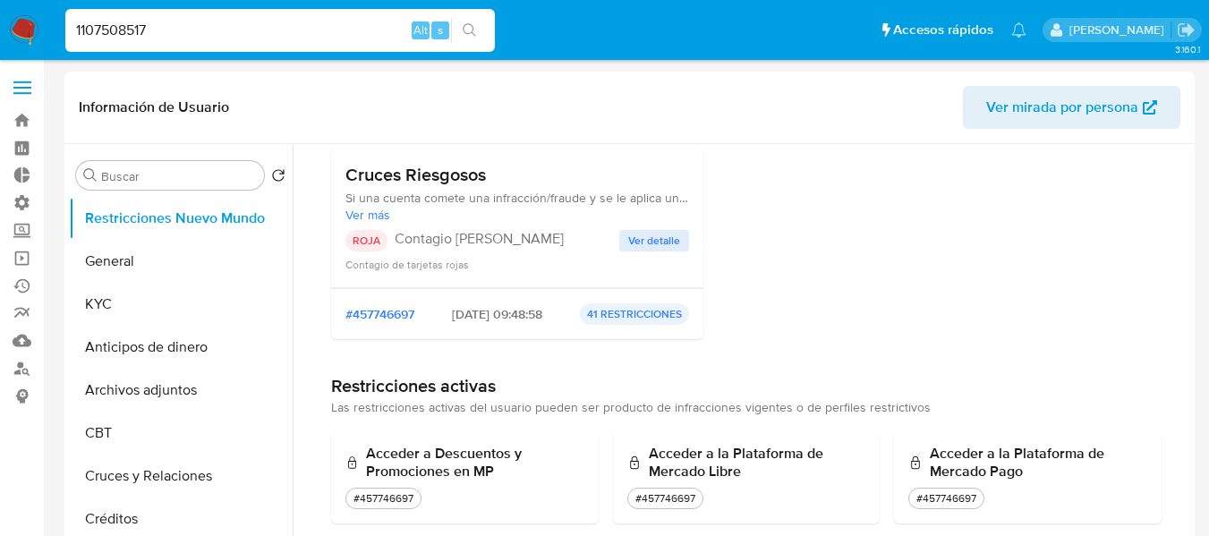
click at [636, 242] on span "Ver detalle" at bounding box center [654, 241] width 52 height 18
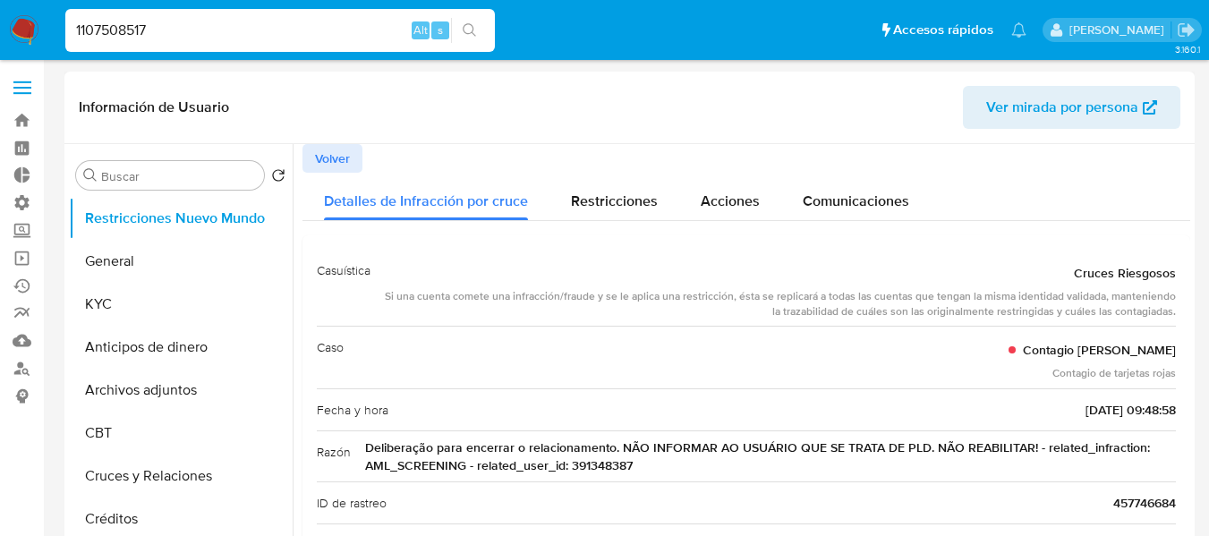
click at [343, 156] on span "Volver" at bounding box center [332, 158] width 35 height 25
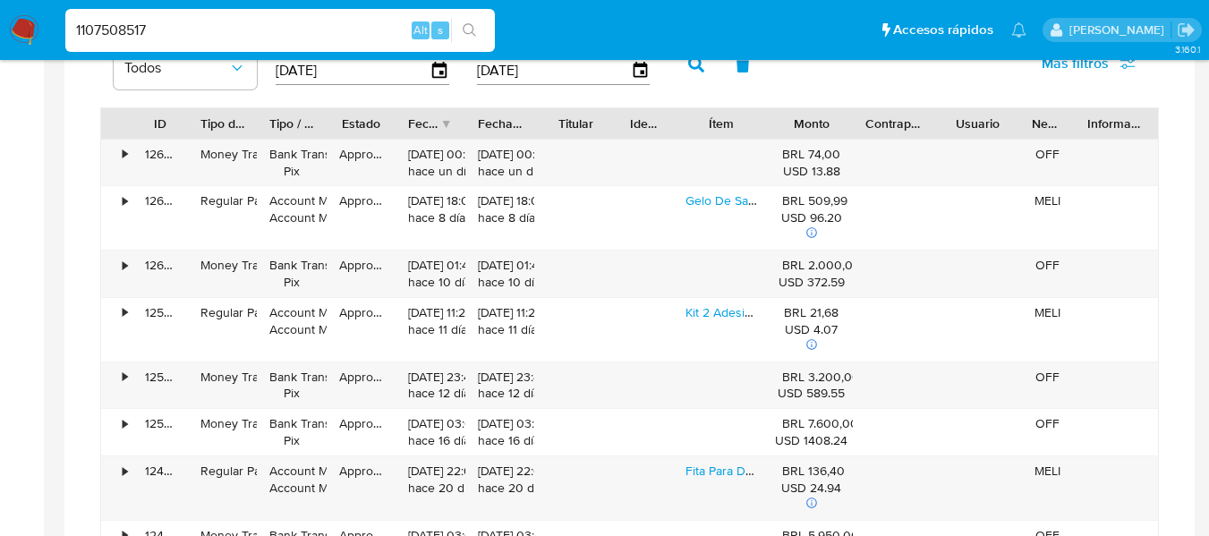
scroll to position [1252, 0]
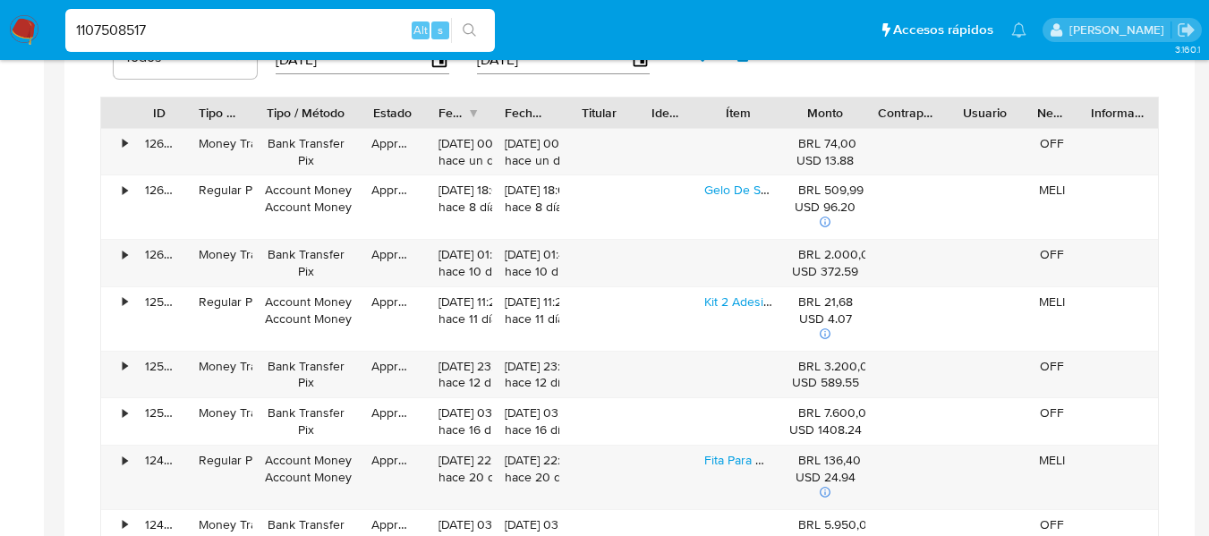
drag, startPoint x: 313, startPoint y: 114, endPoint x: 351, endPoint y: 118, distance: 37.8
click at [351, 118] on div at bounding box center [359, 113] width 32 height 30
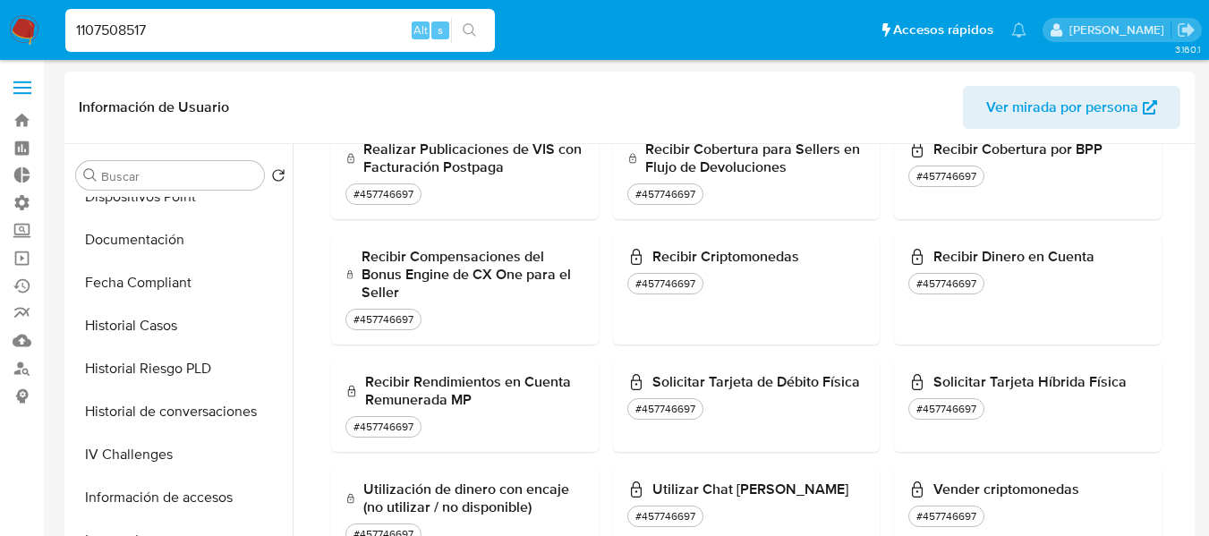
scroll to position [1515, 0]
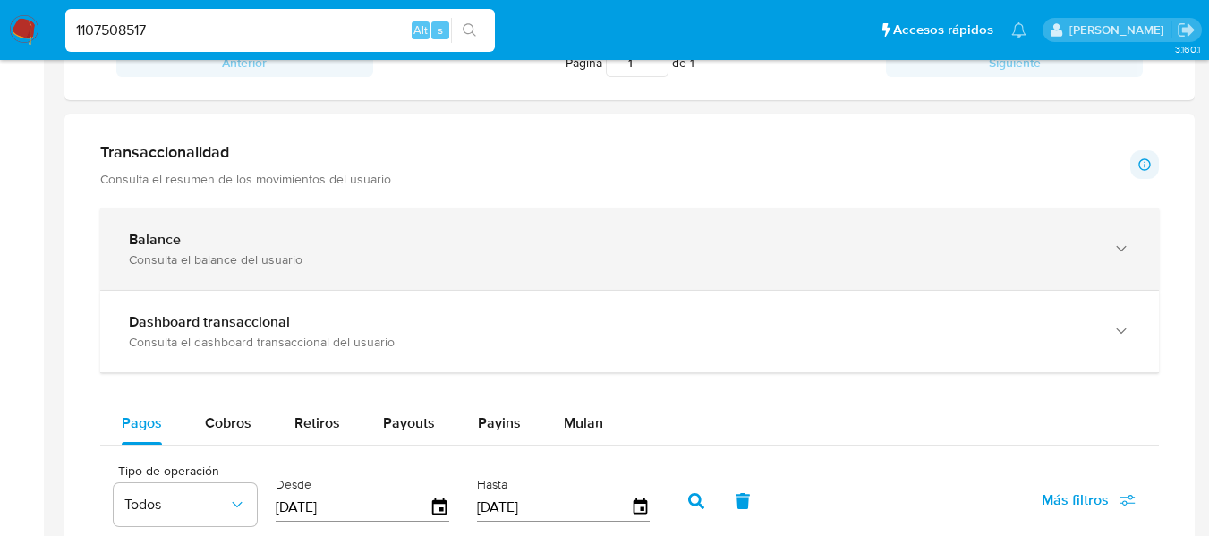
click at [272, 264] on div "Consulta el balance del usuario" at bounding box center [611, 259] width 965 height 16
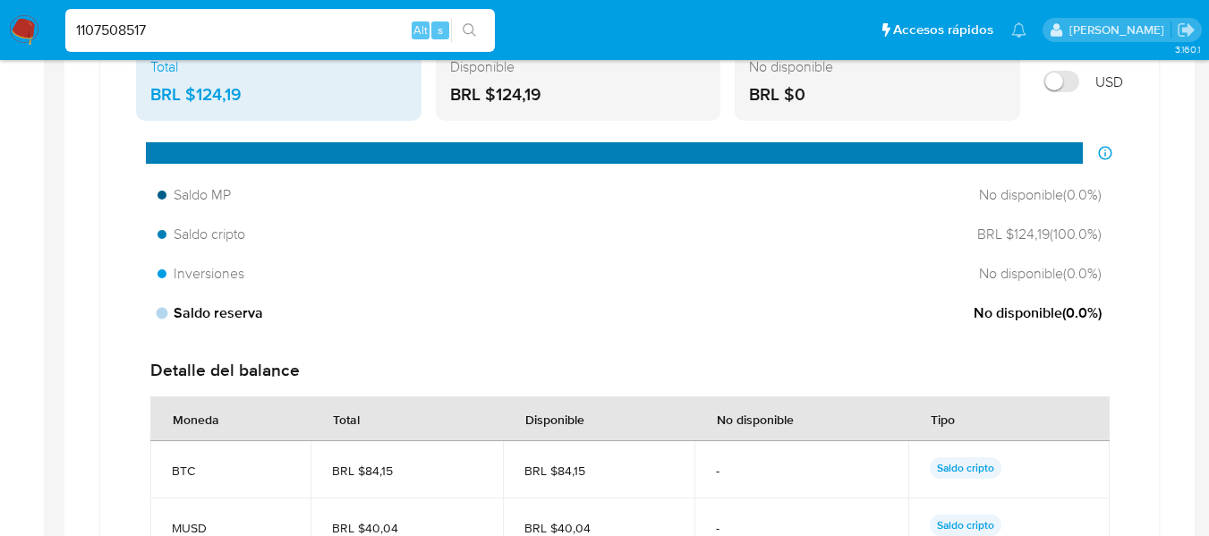
scroll to position [1163, 0]
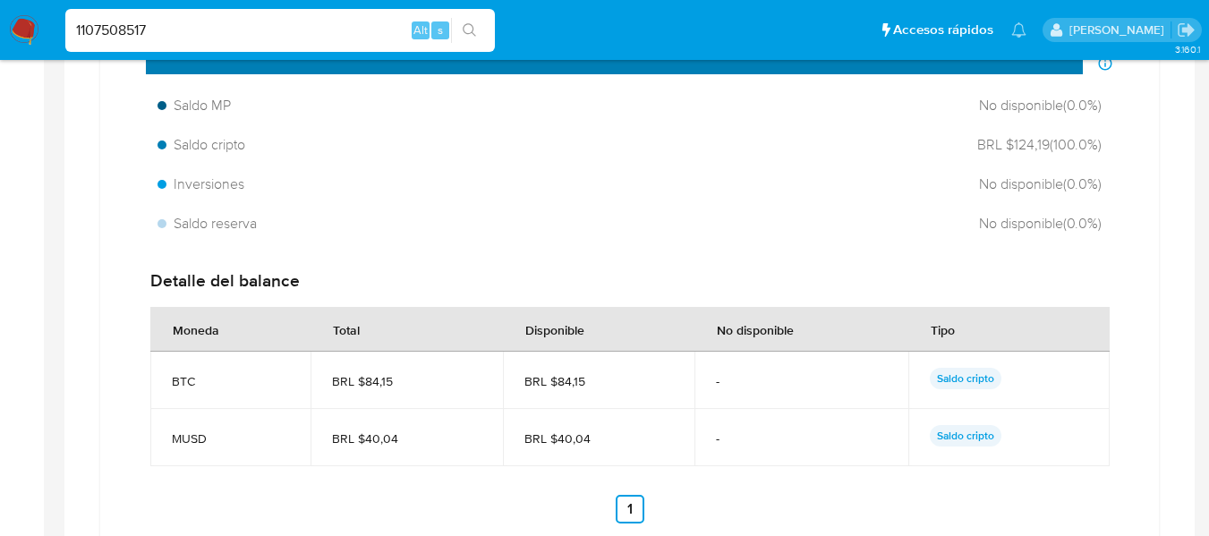
click at [235, 21] on input "1107508517" at bounding box center [279, 30] width 429 height 23
click at [56, 222] on main "3.160.1 Información de Usuario Ver mirada por persona Buscar Volver al orden po…" at bounding box center [604, 467] width 1209 height 3260
click at [100, 33] on input "1107508517" at bounding box center [279, 30] width 429 height 23
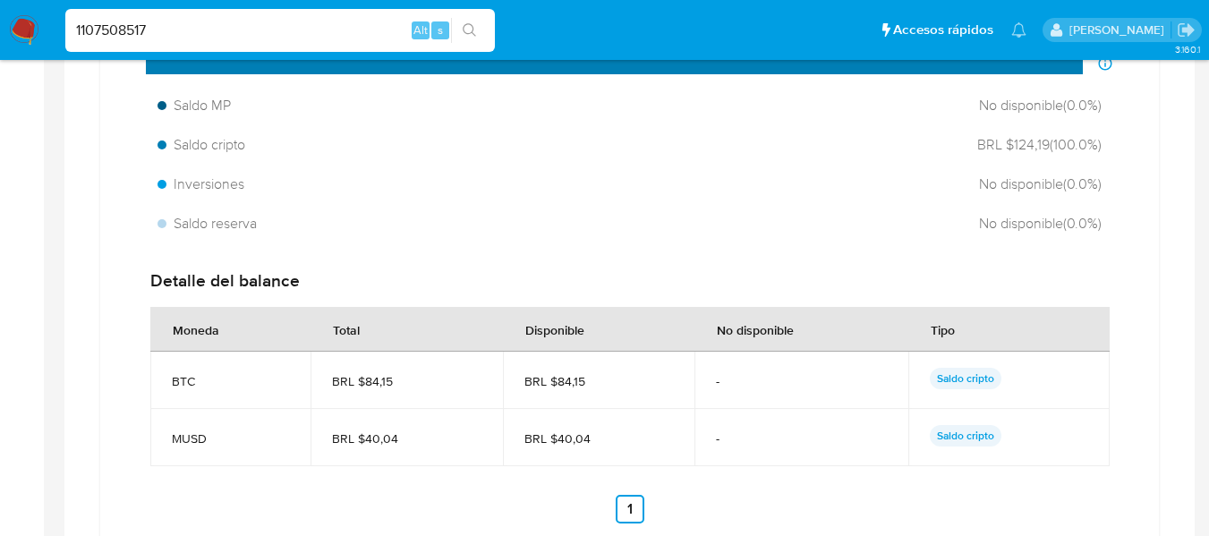
click at [100, 33] on input "1107508517" at bounding box center [279, 30] width 429 height 23
paste input "431672931"
type input "431672931"
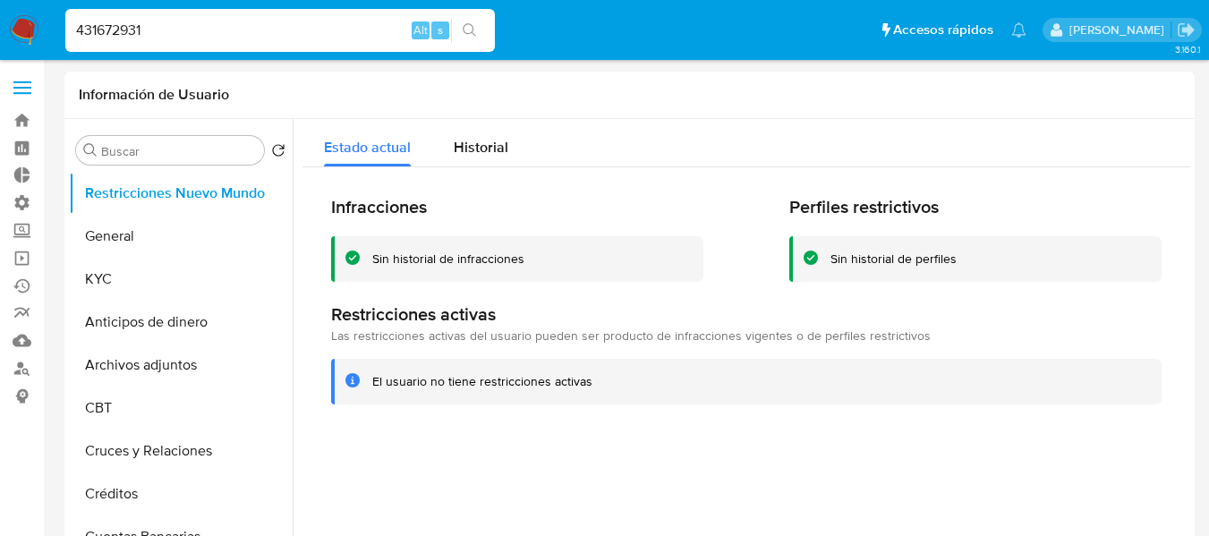
select select "10"
click at [443, 146] on button "Historial" at bounding box center [481, 142] width 98 height 47
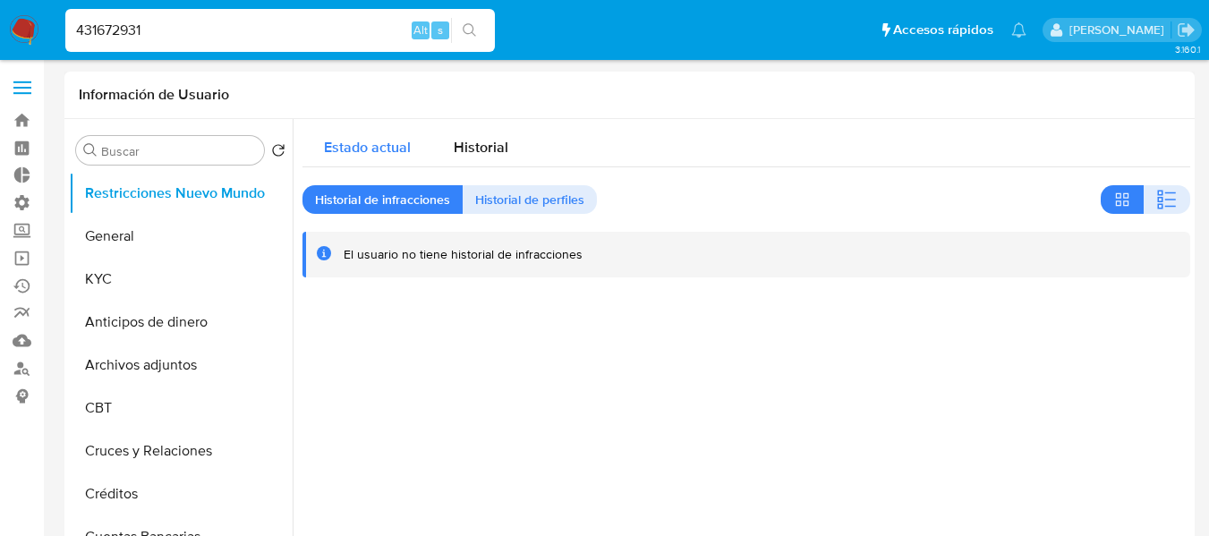
click at [389, 147] on span "Estado actual" at bounding box center [367, 147] width 87 height 21
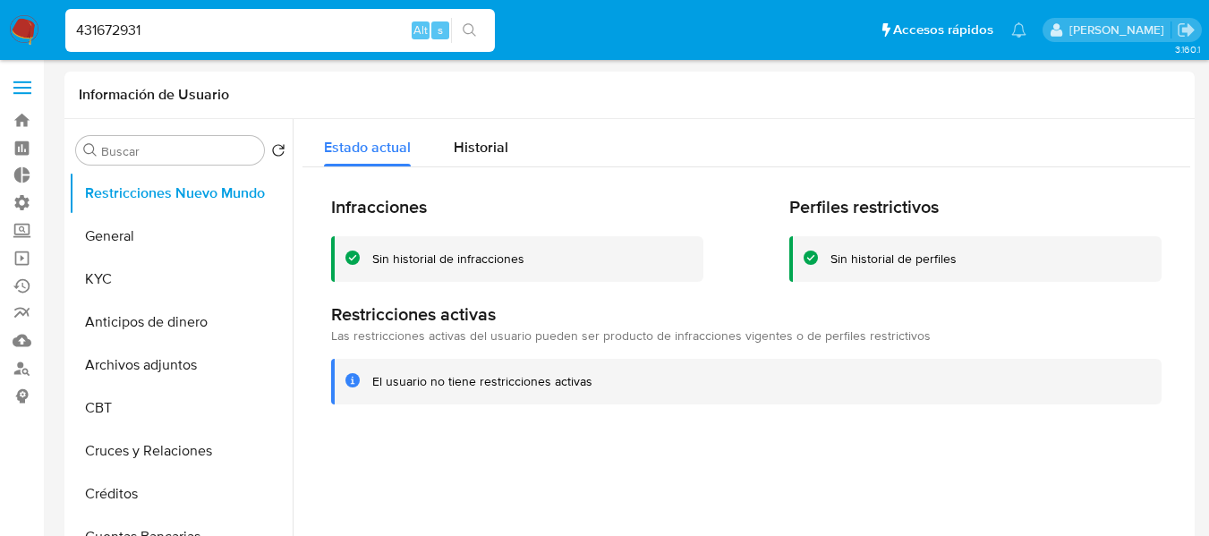
click at [147, 30] on input "431672931" at bounding box center [279, 30] width 429 height 23
paste input "163888585"
type input "1638885851"
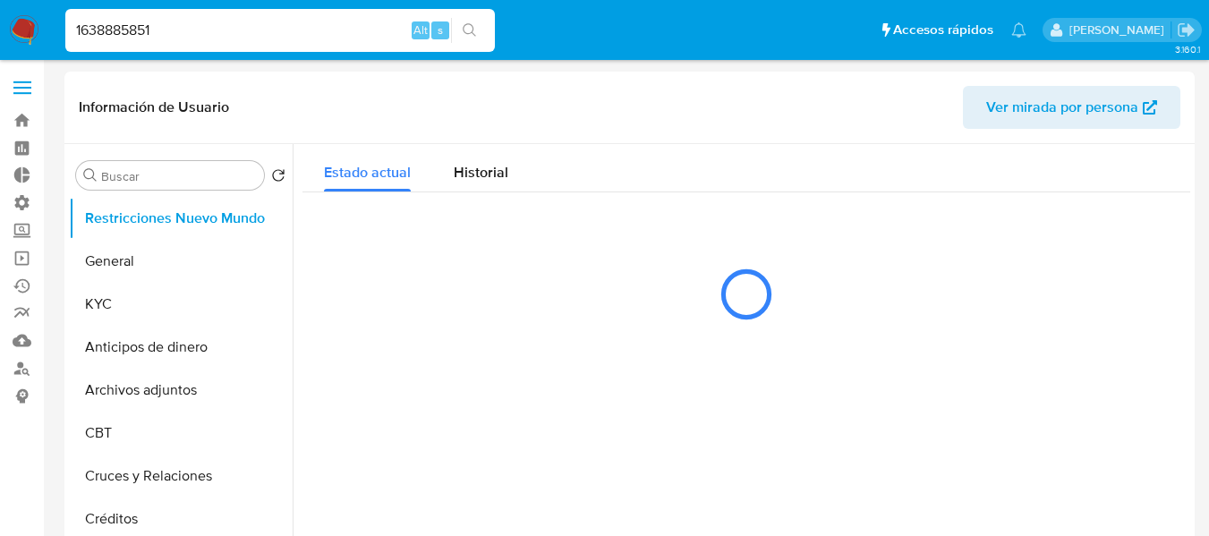
select select "10"
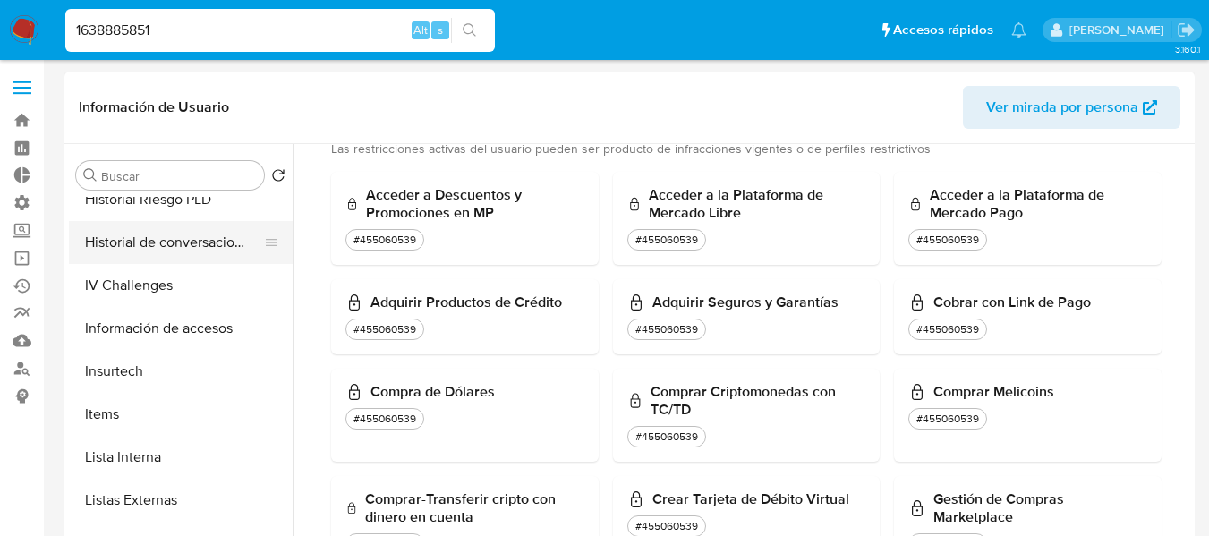
scroll to position [842, 0]
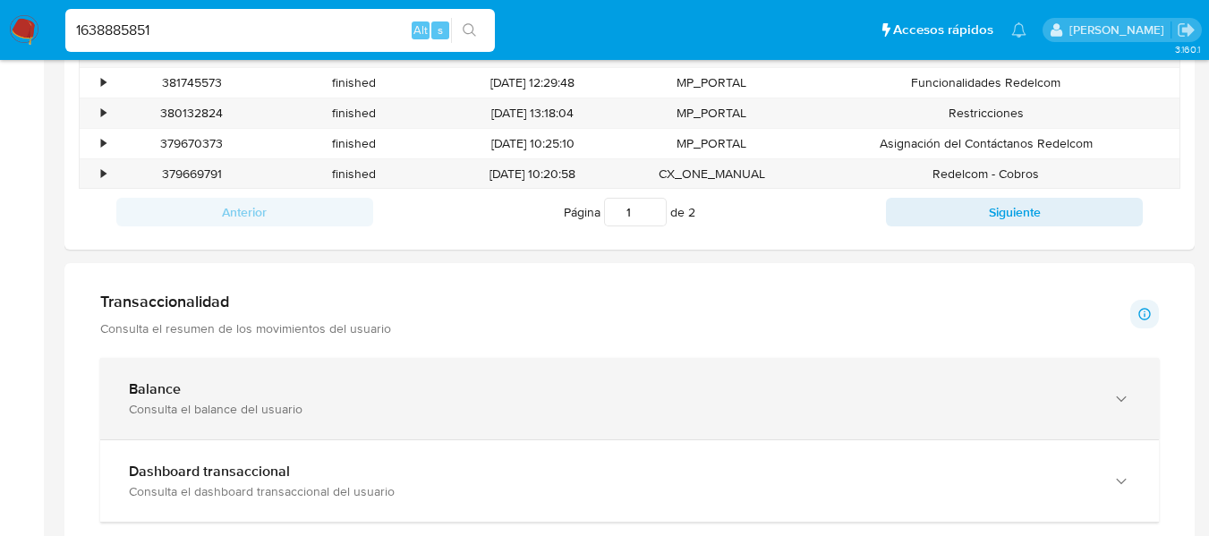
click at [281, 402] on div "Consulta el balance del usuario" at bounding box center [611, 409] width 965 height 16
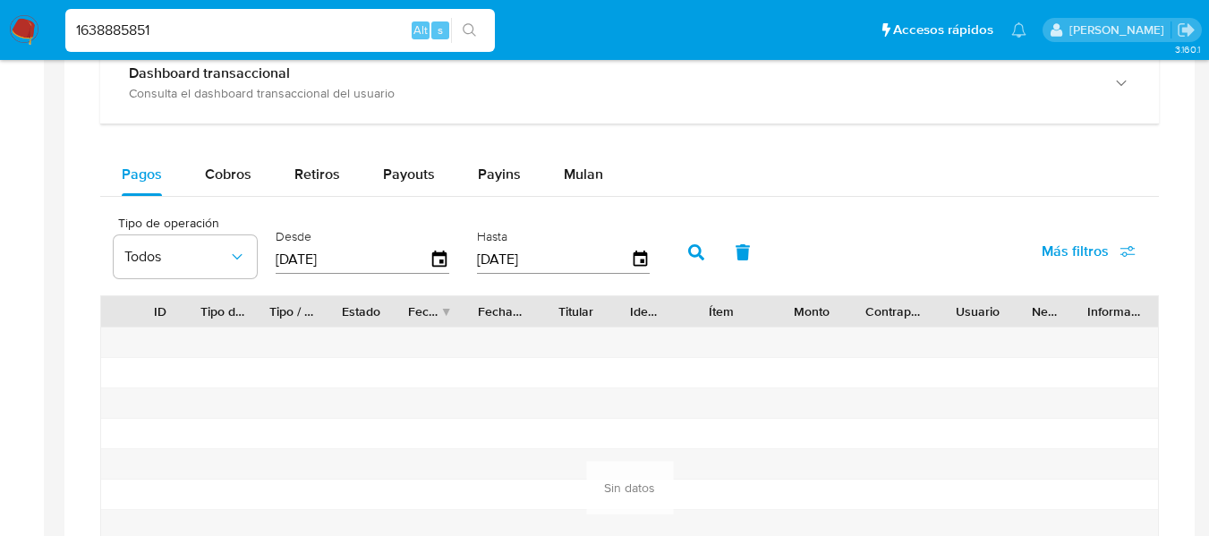
scroll to position [1789, 0]
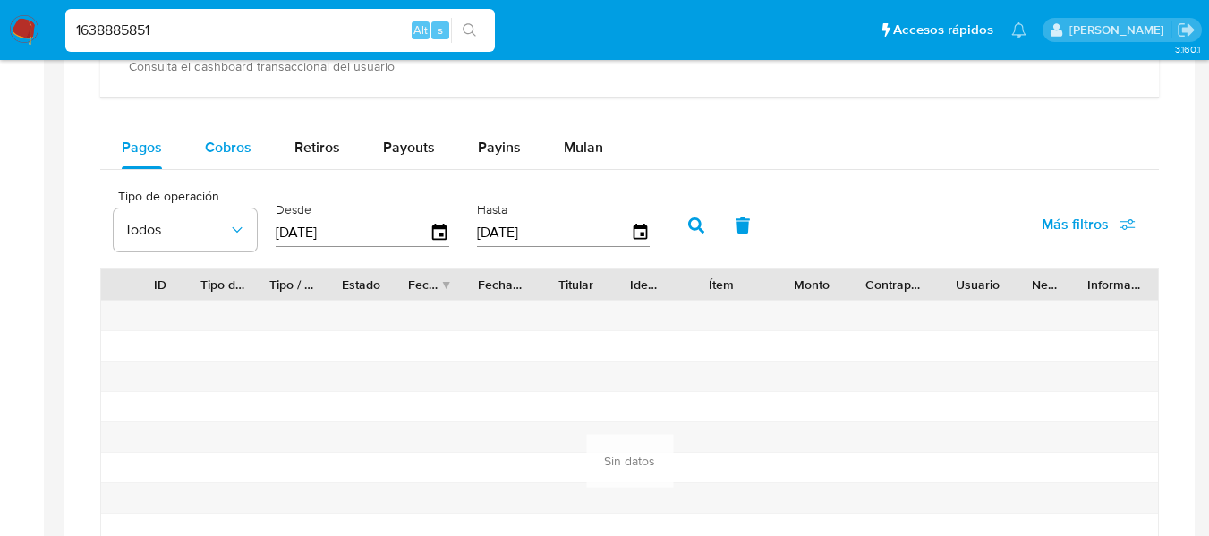
click at [192, 148] on button "Cobros" at bounding box center [227, 147] width 89 height 43
select select "10"
click at [280, 25] on input "1638885851" at bounding box center [279, 30] width 429 height 23
paste input "2352071450"
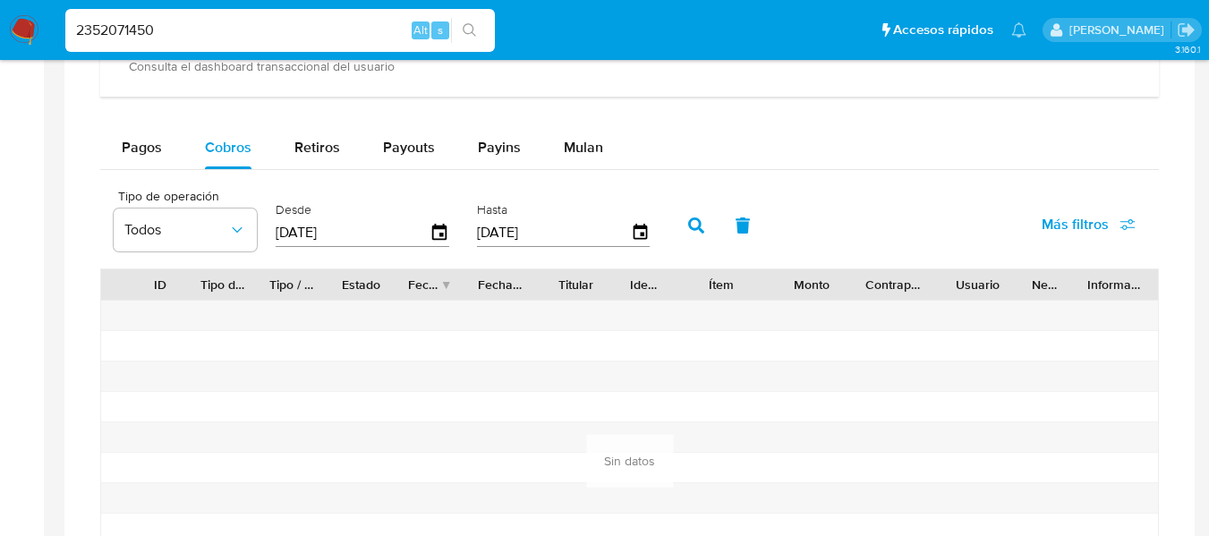
type input "2352071450"
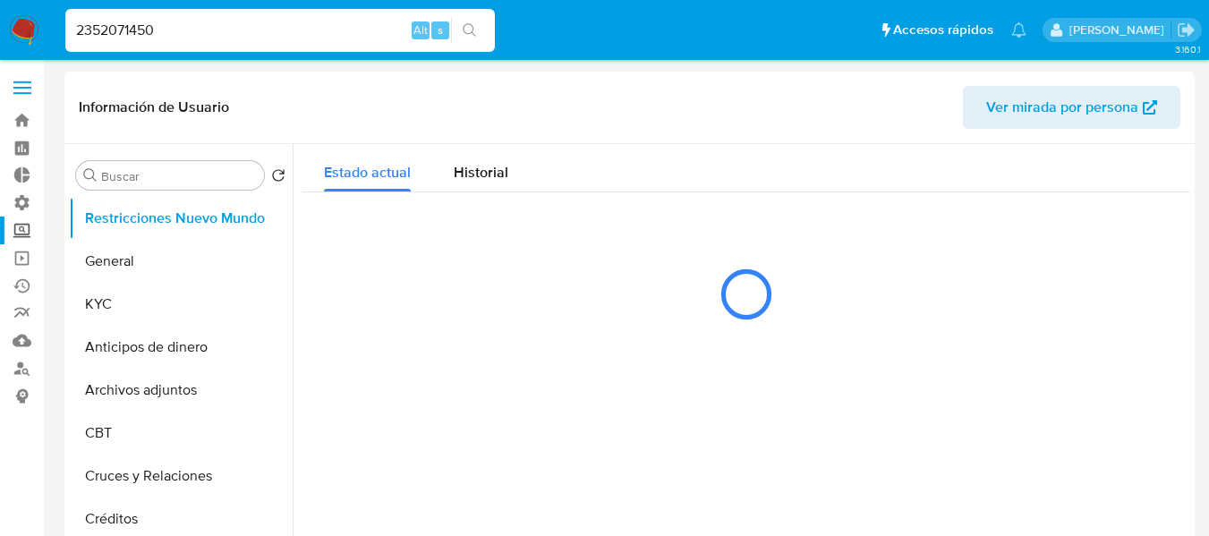
select select "10"
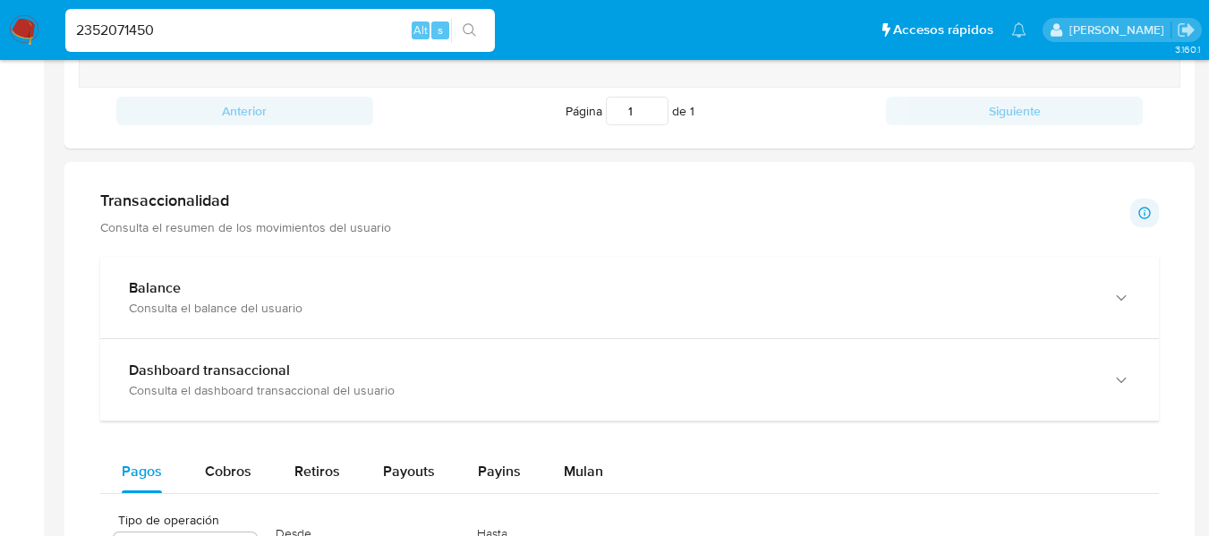
scroll to position [895, 0]
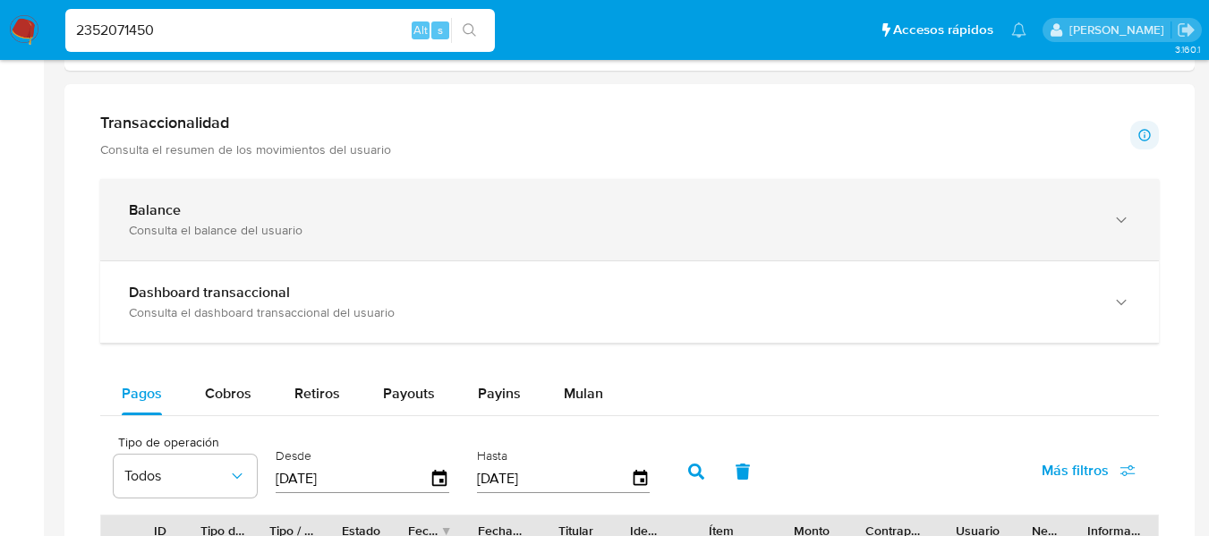
click at [507, 229] on div "Consulta el balance del usuario" at bounding box center [611, 230] width 965 height 16
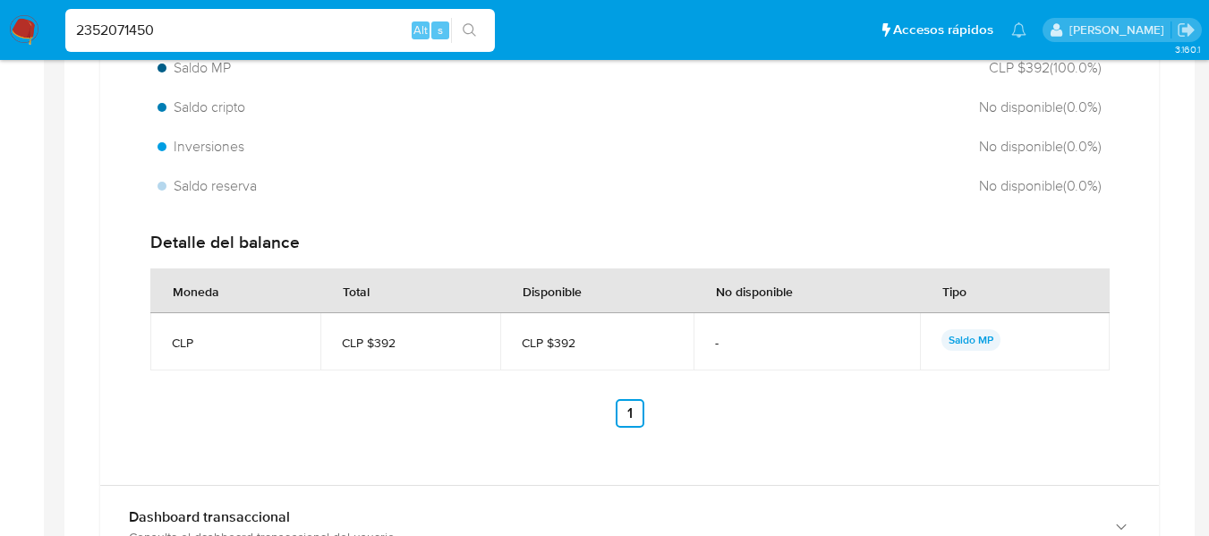
scroll to position [1163, 0]
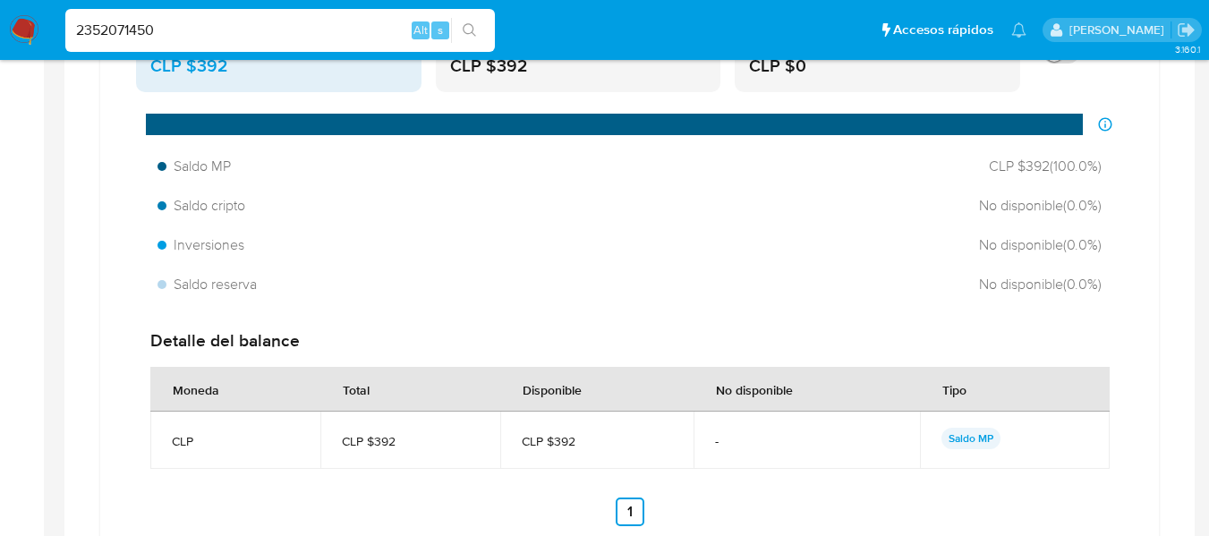
click at [236, 26] on input "2352071450" at bounding box center [279, 30] width 429 height 23
paste input "649975546"
type input "649975546"
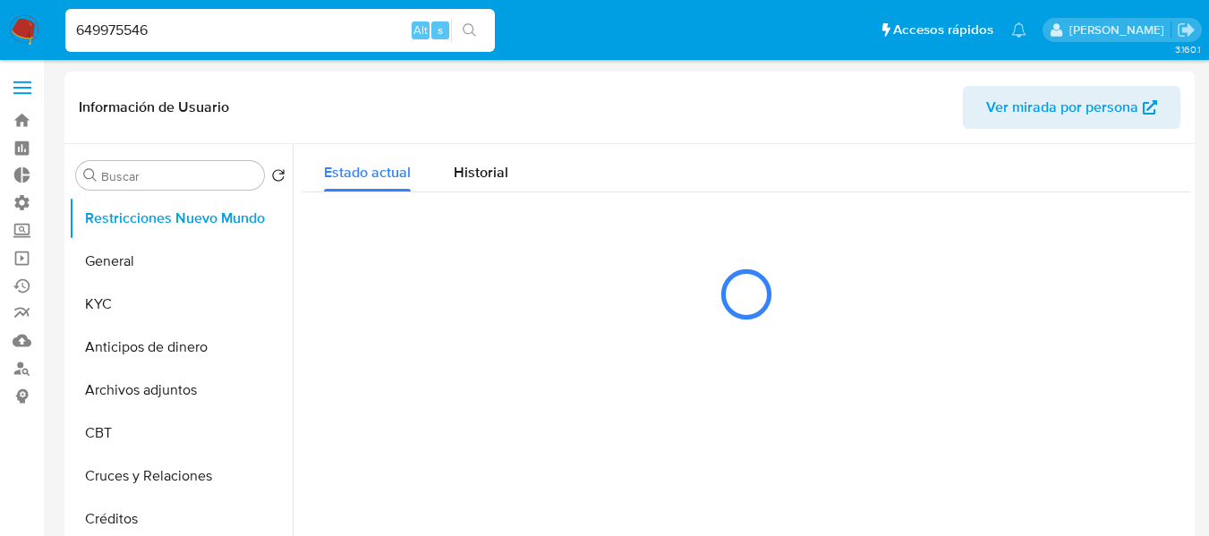
select select "10"
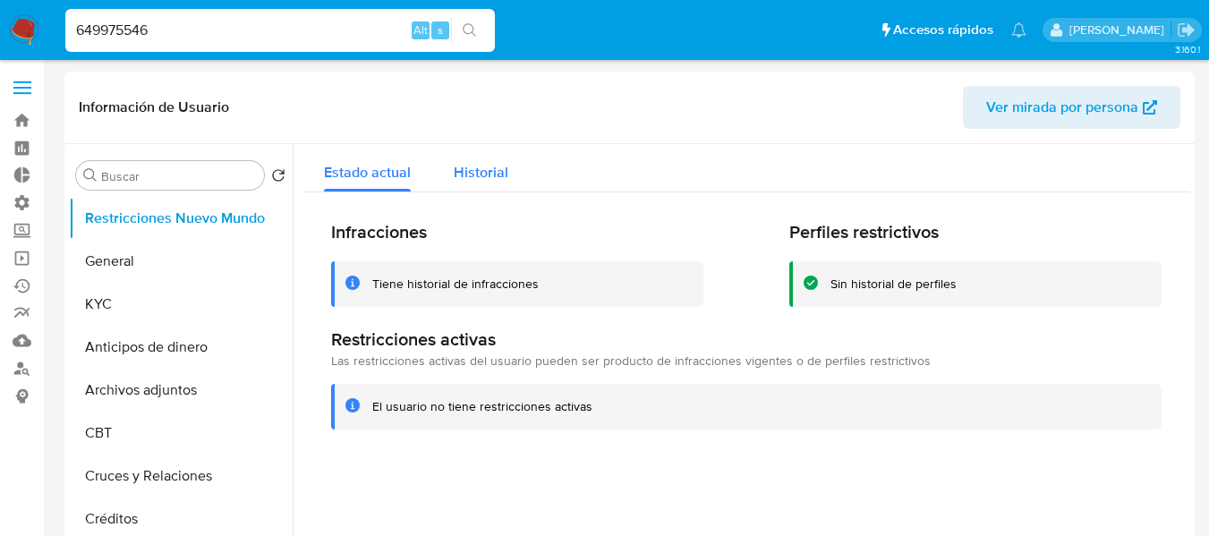
click at [496, 177] on span "Historial" at bounding box center [481, 172] width 55 height 21
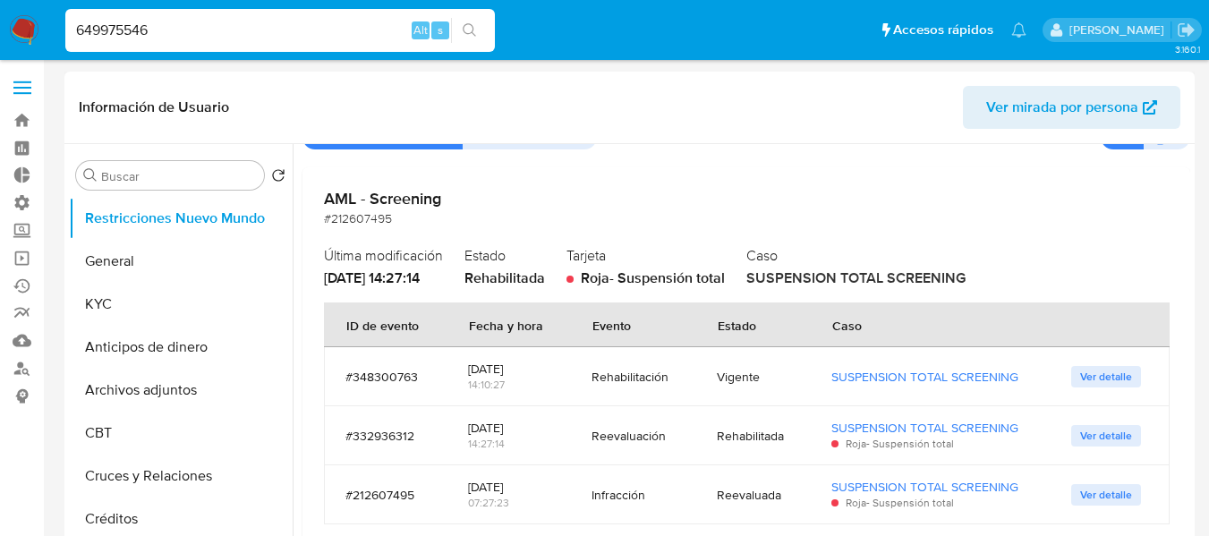
scroll to position [179, 0]
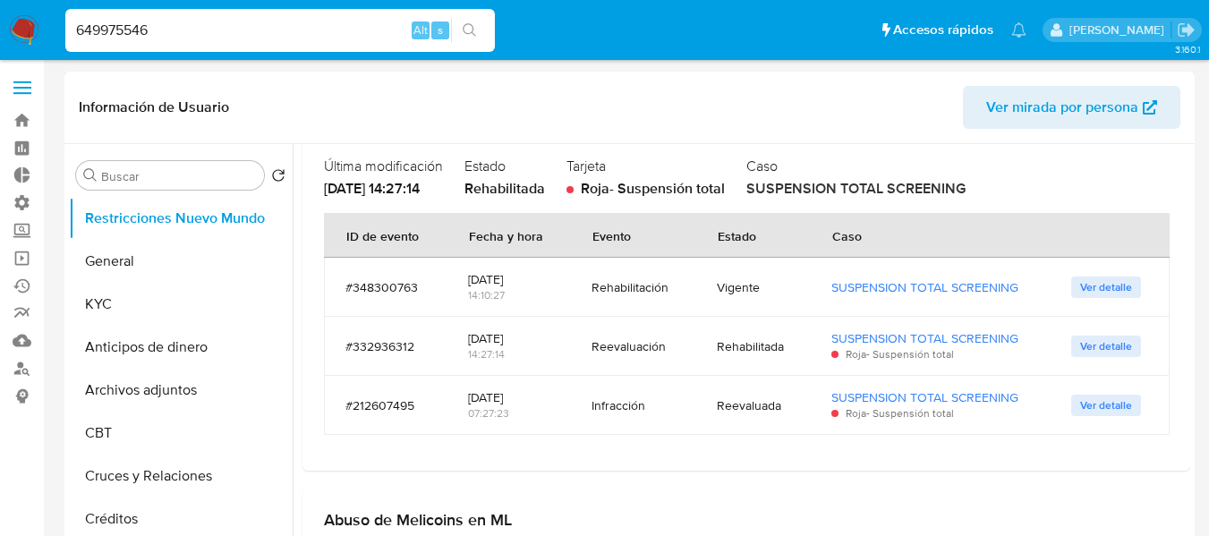
click at [661, 355] on td "Reevaluación" at bounding box center [632, 346] width 125 height 59
click at [616, 451] on div "AML - Screening #212607495 Última modificación 16/02/2024 - 14:27:14 Estado Reh…" at bounding box center [745, 274] width 887 height 393
click at [232, 45] on div "649975546 Alt s" at bounding box center [279, 30] width 429 height 43
click at [225, 39] on input "649975546" at bounding box center [279, 30] width 429 height 23
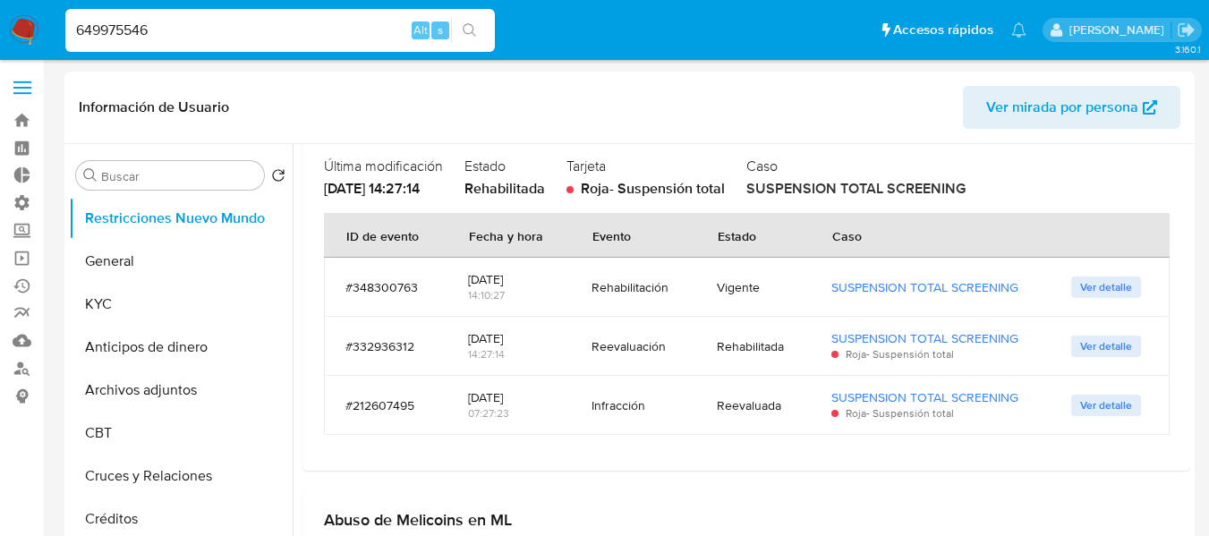
click at [225, 39] on input "649975546" at bounding box center [279, 30] width 429 height 23
paste input "32556163"
type input "632556163"
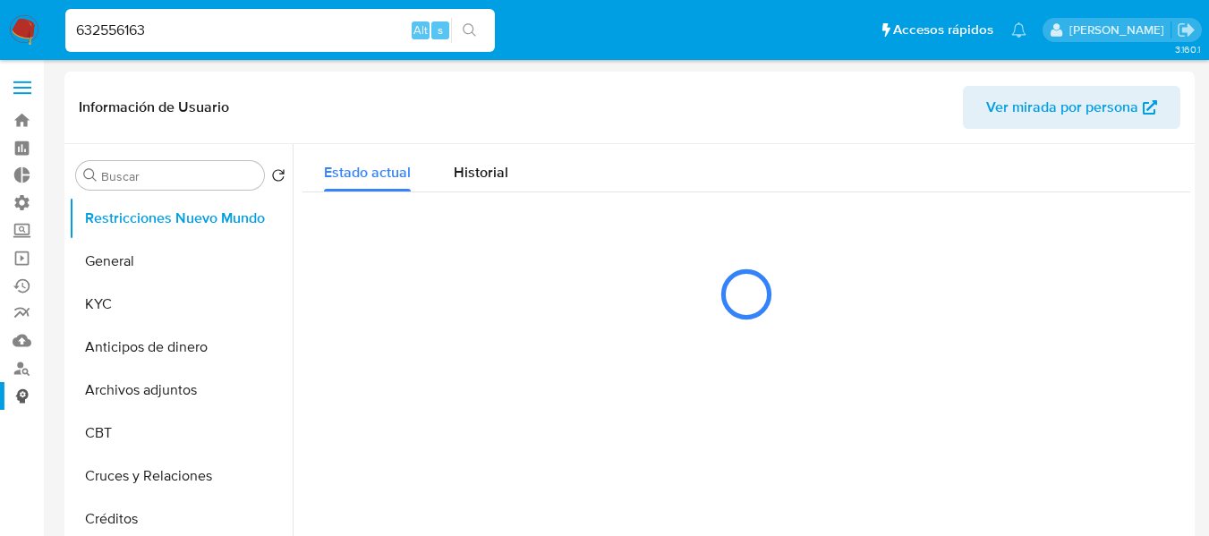
select select "10"
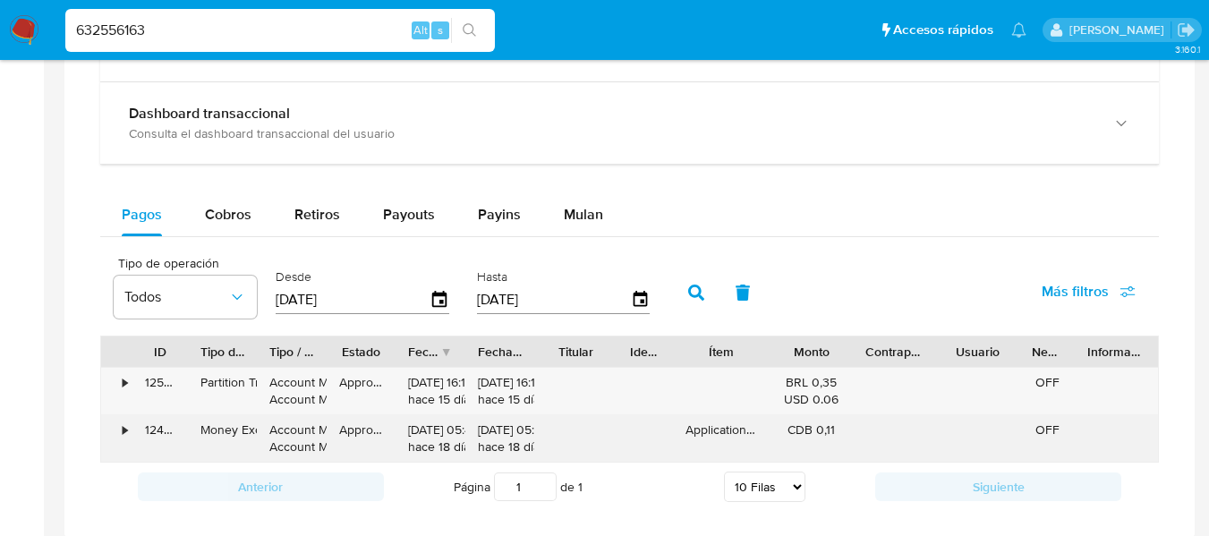
scroll to position [984, 0]
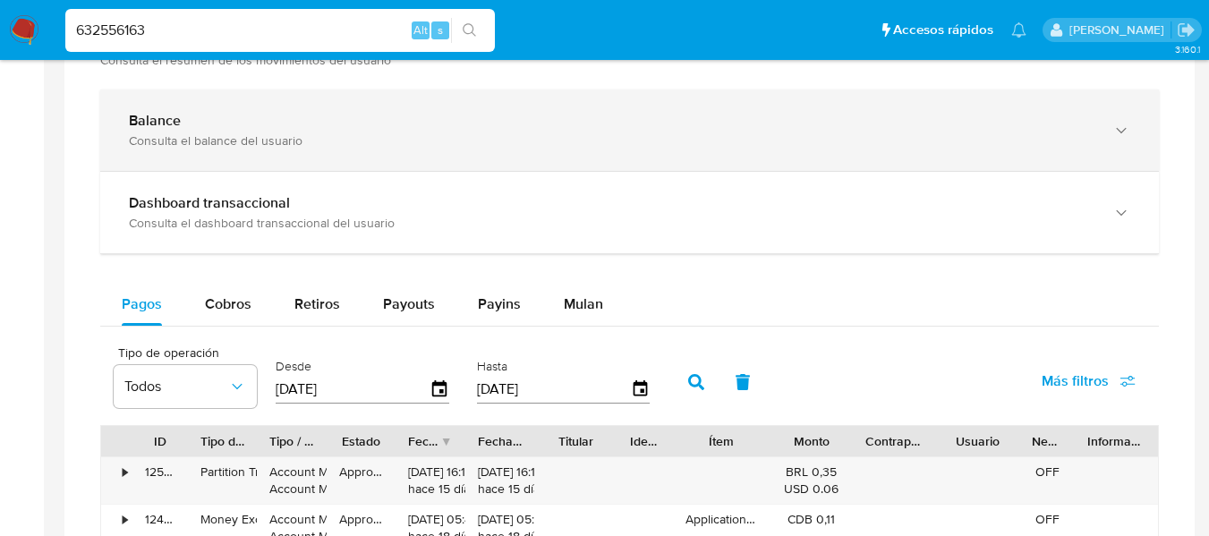
click at [296, 127] on div "Balance" at bounding box center [611, 121] width 965 height 18
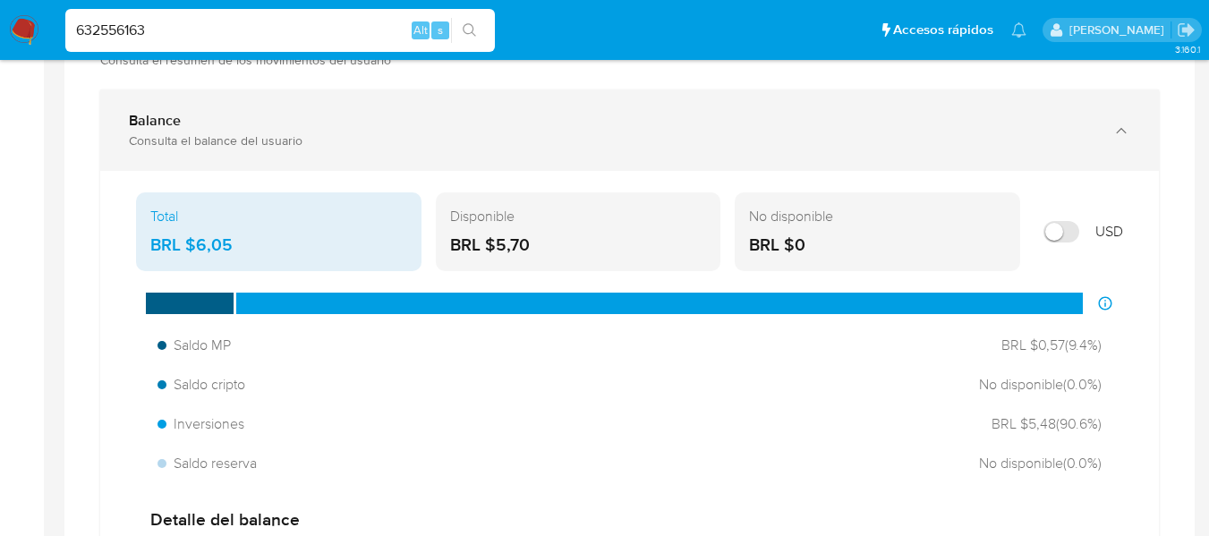
click at [296, 127] on div "Balance" at bounding box center [611, 121] width 965 height 18
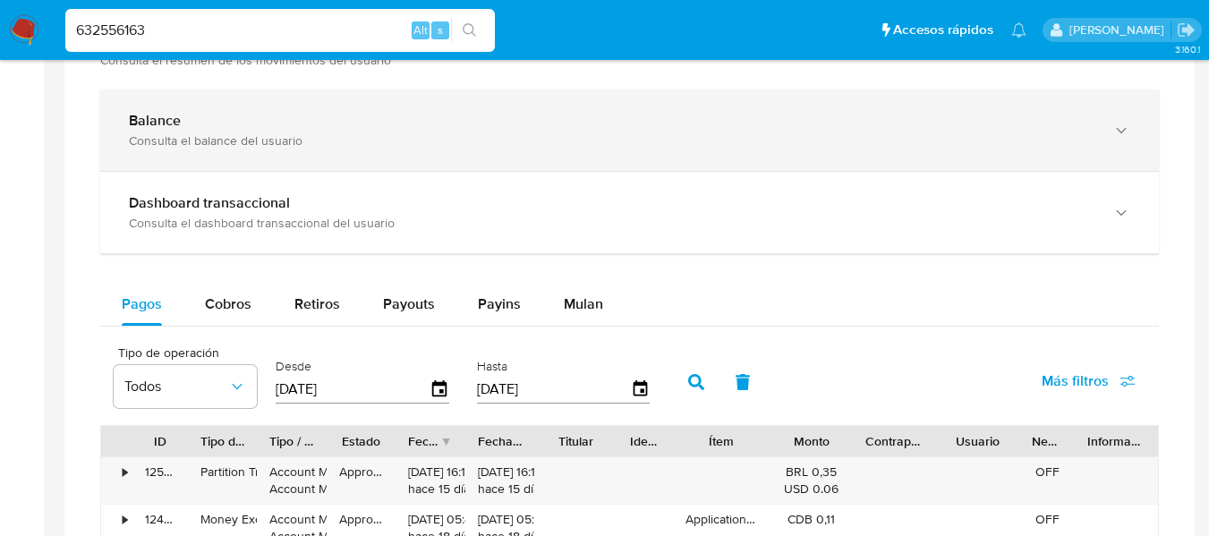
click at [296, 127] on div "Balance" at bounding box center [611, 121] width 965 height 18
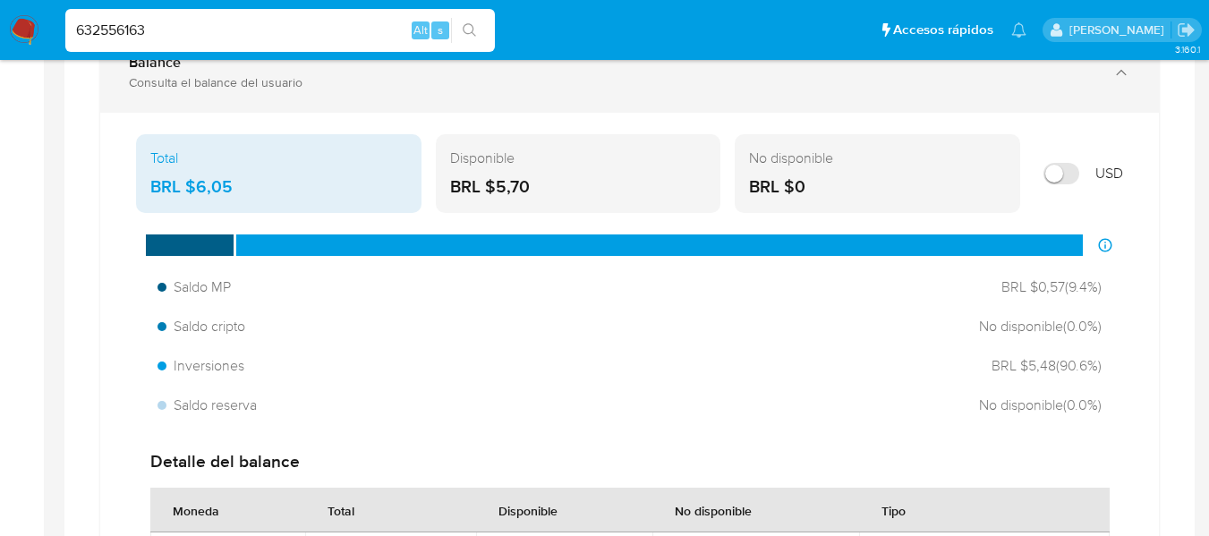
scroll to position [1073, 0]
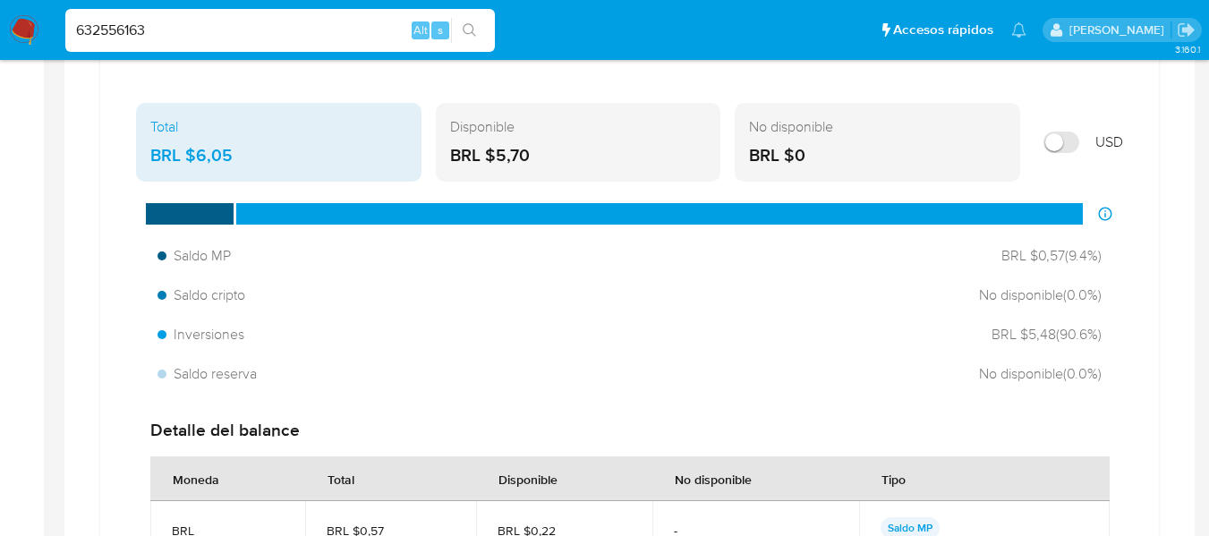
drag, startPoint x: 334, startPoint y: 427, endPoint x: 67, endPoint y: 384, distance: 270.0
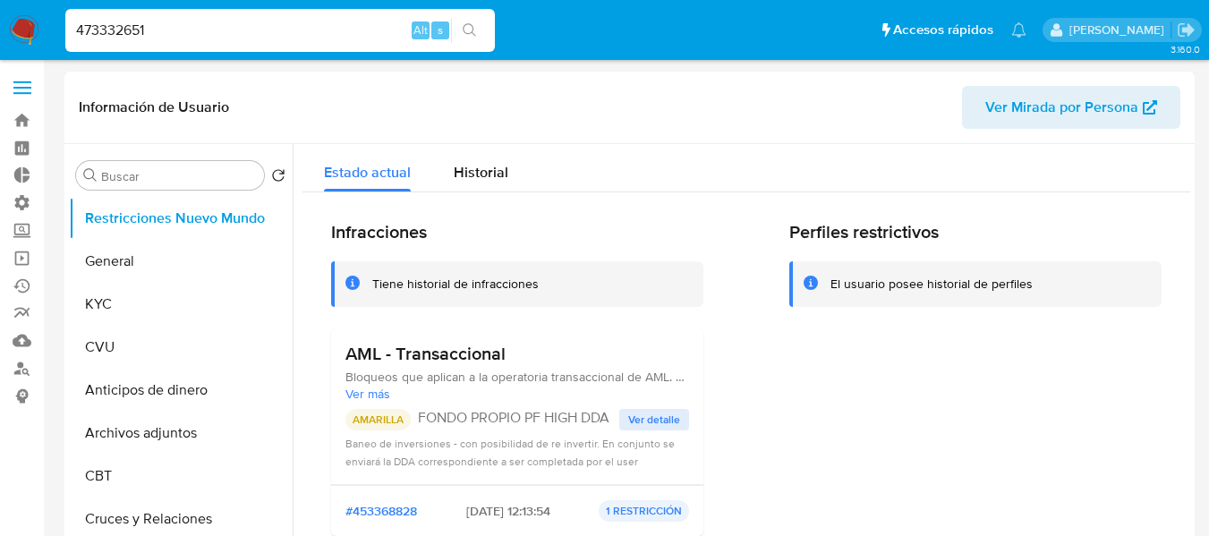
select select "10"
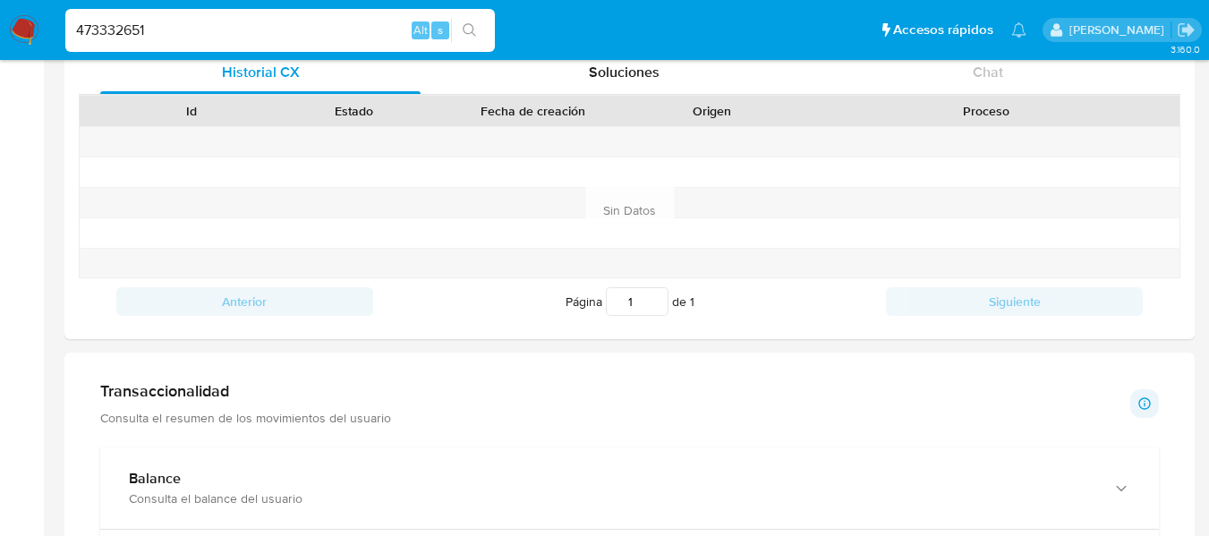
scroll to position [156, 0]
click at [212, 43] on div "473332651 Alt s" at bounding box center [279, 30] width 429 height 43
click at [205, 33] on input "473332651" at bounding box center [279, 30] width 429 height 23
paste input "282796880"
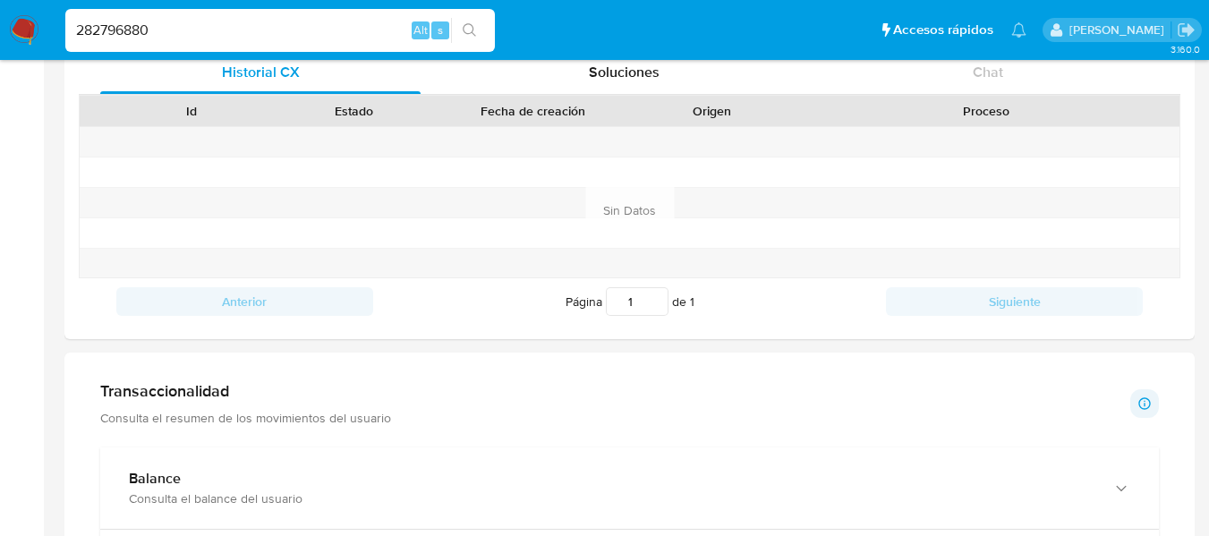
type input "282796880"
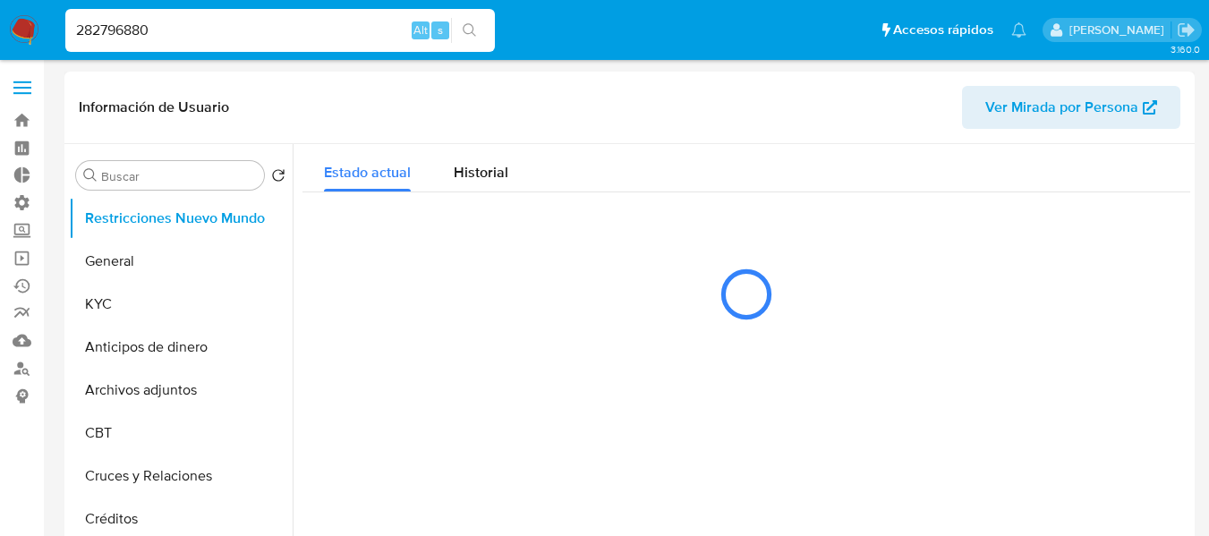
select select "10"
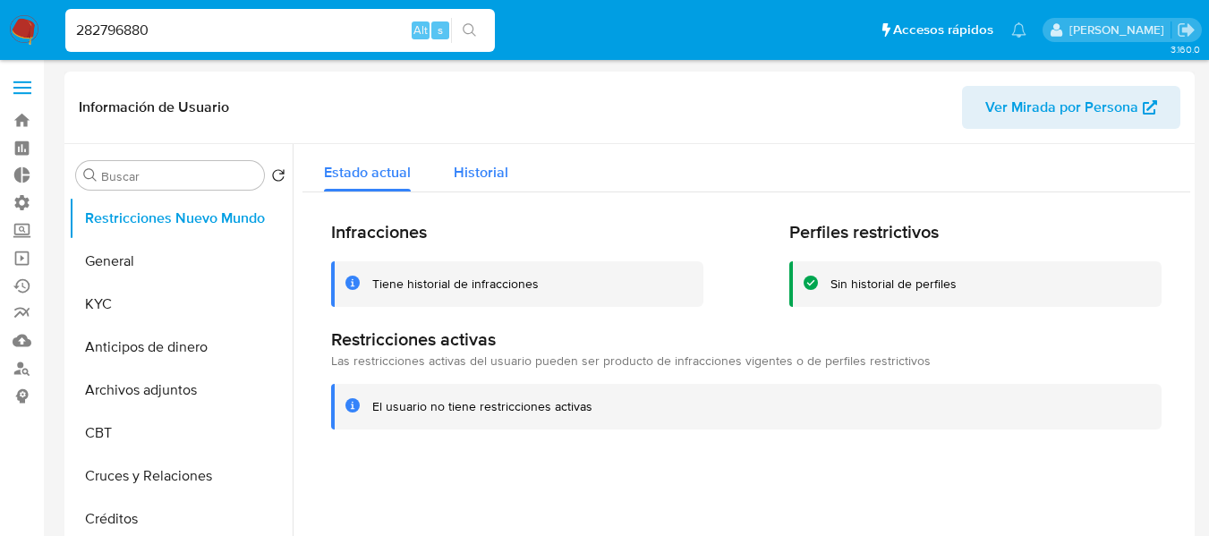
click at [477, 168] on span "Historial" at bounding box center [481, 172] width 55 height 21
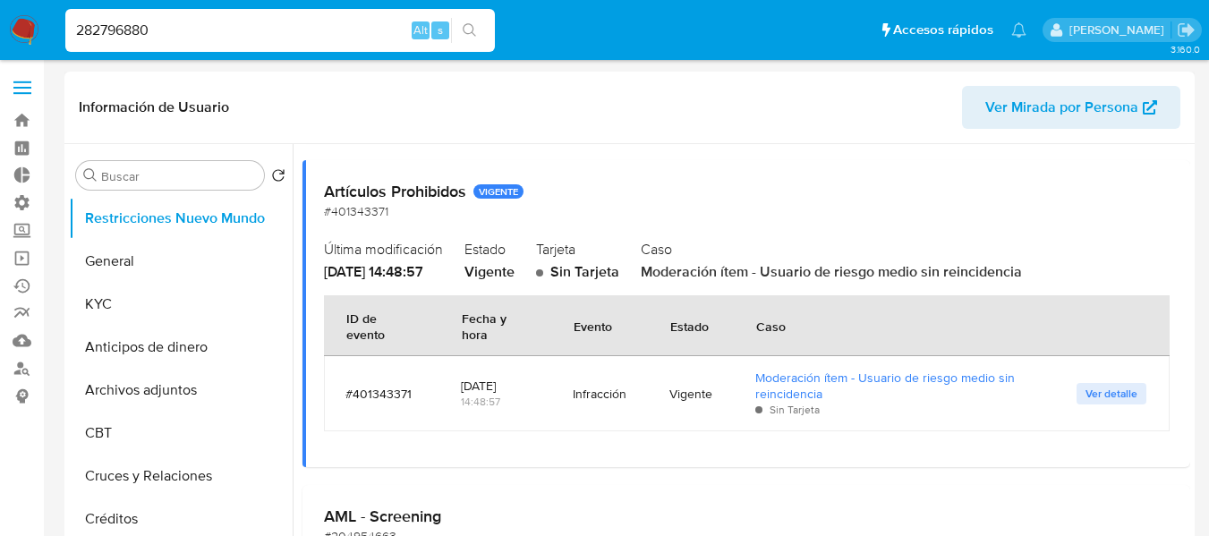
scroll to position [1105, 0]
